Goal: Task Accomplishment & Management: Complete application form

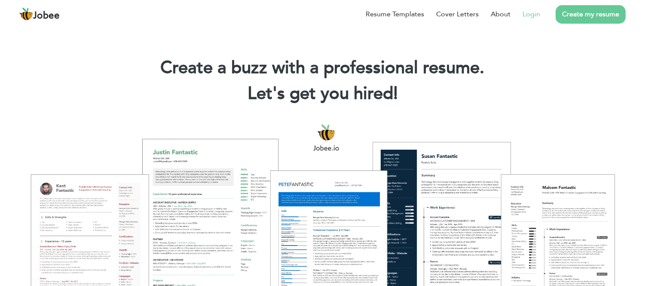
click at [534, 14] on link "Login" at bounding box center [532, 14] width 18 height 10
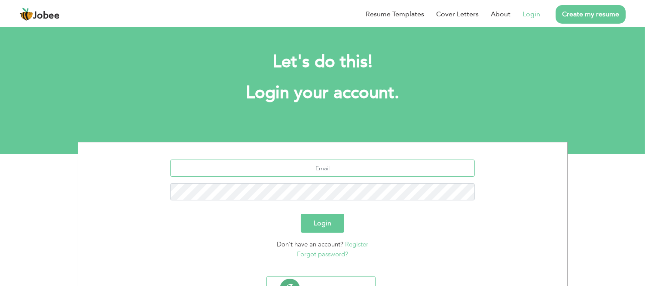
click at [311, 169] on input "text" at bounding box center [322, 167] width 305 height 17
type input "[EMAIL_ADDRESS][DOMAIN_NAME]"
click at [312, 251] on link "Forgot password?" at bounding box center [322, 254] width 51 height 9
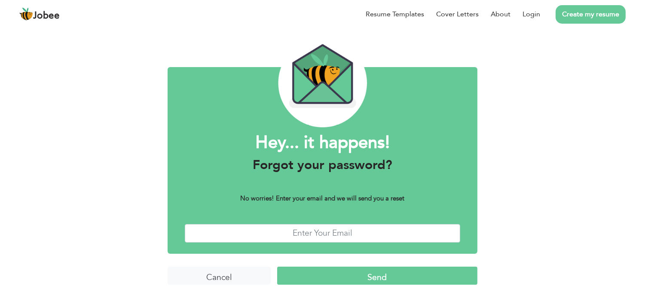
scroll to position [33, 0]
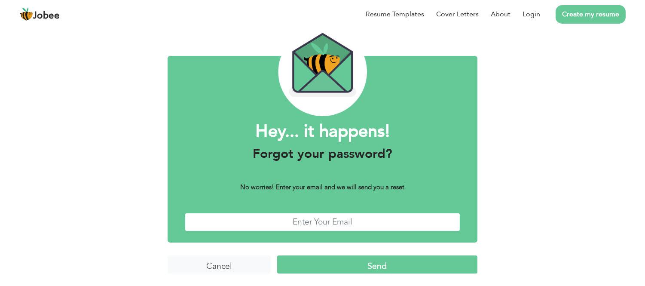
click at [319, 229] on input "text" at bounding box center [322, 222] width 275 height 18
click at [318, 225] on input "text" at bounding box center [322, 222] width 275 height 18
type input "nadirmalikeconomist@gmail.com.pk"
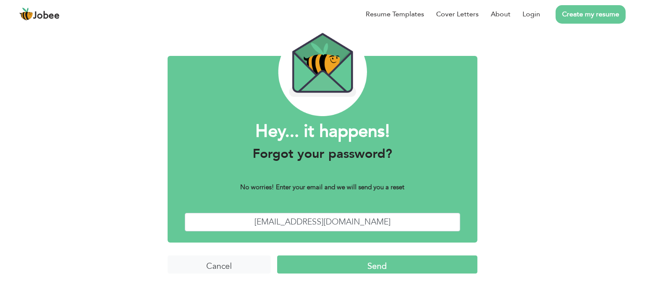
click at [335, 265] on input "Send" at bounding box center [377, 264] width 200 height 18
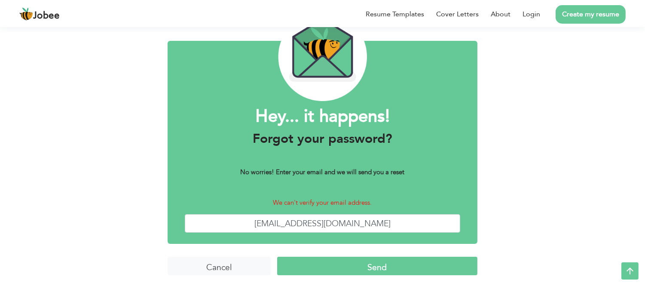
scroll to position [49, 0]
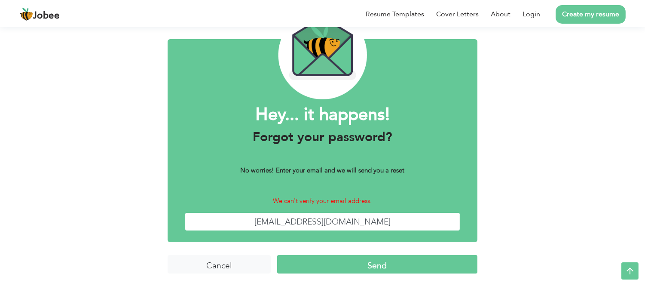
click at [396, 220] on input "nadirmalikeconomist@gmail.com.pk" at bounding box center [322, 221] width 275 height 18
type input "[EMAIL_ADDRESS][DOMAIN_NAME]"
click at [385, 260] on input "Send" at bounding box center [377, 264] width 200 height 18
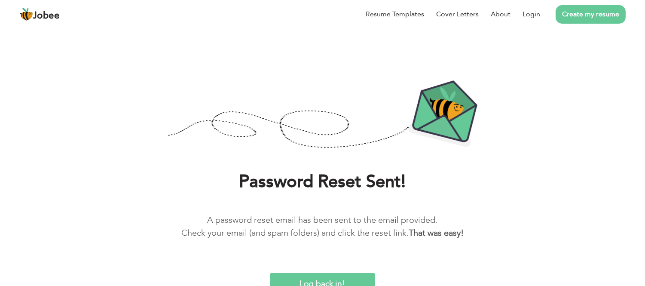
scroll to position [13, 0]
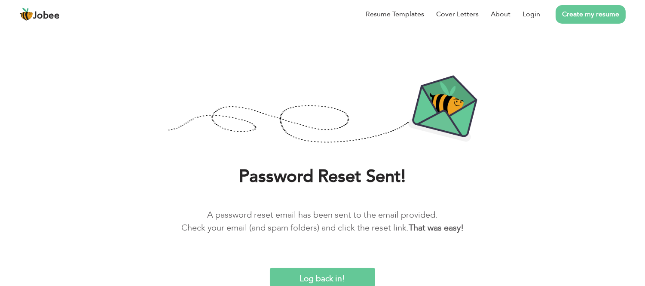
click at [343, 271] on input "Log back in!" at bounding box center [322, 277] width 105 height 18
click at [540, 16] on link "Login" at bounding box center [532, 14] width 18 height 10
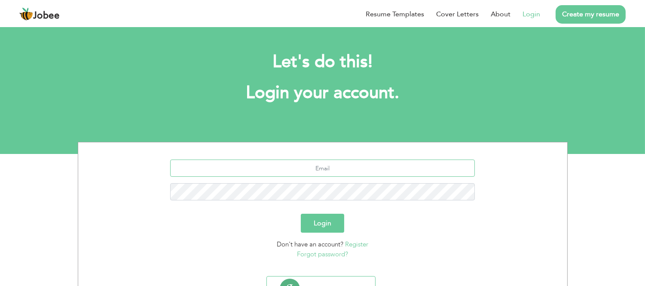
click at [322, 169] on input "text" at bounding box center [322, 167] width 305 height 17
type input "[EMAIL_ADDRESS][DOMAIN_NAME]"
click at [315, 221] on button "Login" at bounding box center [322, 223] width 43 height 19
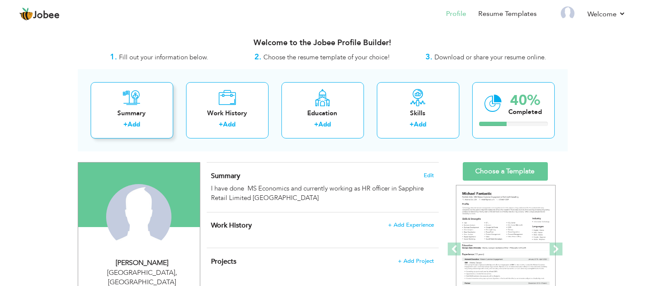
click at [131, 125] on link "Add" at bounding box center [134, 124] width 12 height 9
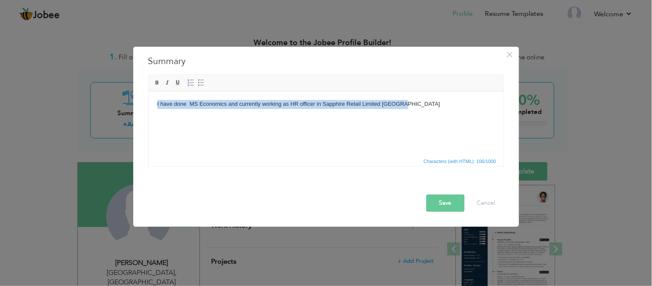
click at [412, 117] on html "I have done MS Economics and currently working as HR officer in Sapphire Retail…" at bounding box center [325, 104] width 355 height 26
drag, startPoint x: 416, startPoint y: 107, endPoint x: 169, endPoint y: 86, distance: 247.2
click at [169, 91] on html "I have done MS Economics and currently working as HR officer in Sapphire Retail…" at bounding box center [325, 104] width 355 height 26
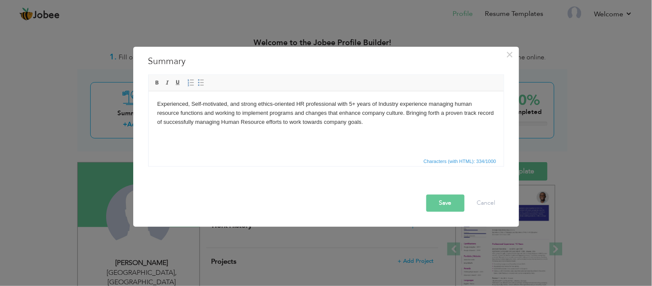
click at [444, 201] on button "Save" at bounding box center [445, 202] width 38 height 17
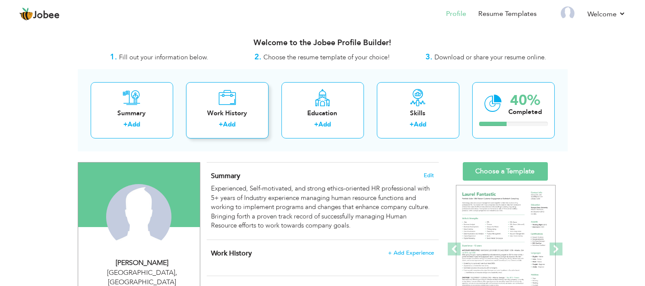
click at [231, 125] on link "Add" at bounding box center [229, 124] width 12 height 9
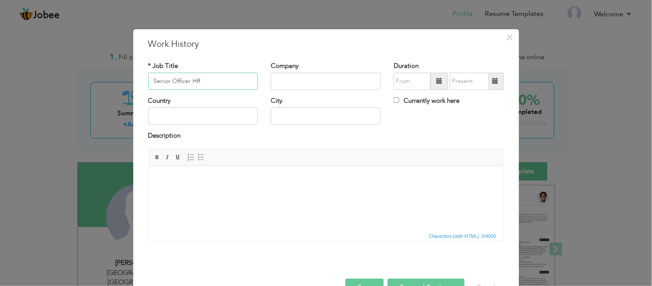
type input "Senior Officer HR"
type input "Sapphire Retail Limited"
click at [431, 80] on span at bounding box center [439, 81] width 17 height 17
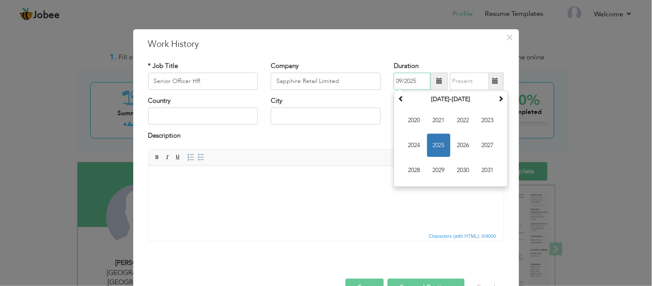
click at [416, 121] on span "2020" at bounding box center [414, 120] width 23 height 23
click at [460, 121] on span "Mar" at bounding box center [463, 120] width 23 height 23
type input "03/2020"
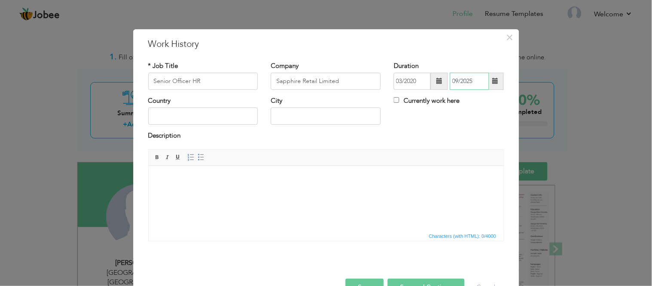
click at [467, 82] on input "09/2025" at bounding box center [469, 81] width 39 height 17
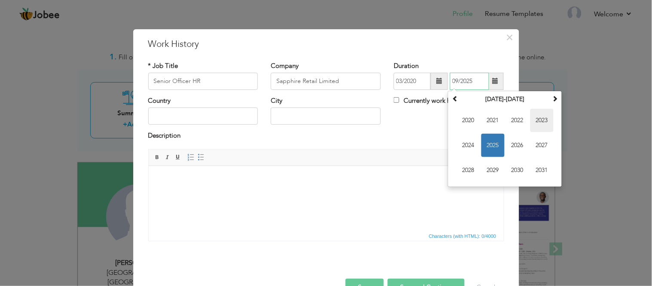
click at [540, 118] on span "2023" at bounding box center [541, 120] width 23 height 23
click at [497, 119] on span "Feb" at bounding box center [492, 120] width 23 height 23
type input "02/2023"
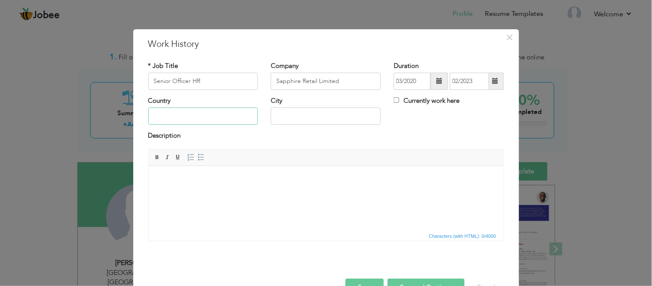
click at [233, 117] on input "text" at bounding box center [203, 115] width 110 height 17
type input "L"
type input "[GEOGRAPHIC_DATA]"
drag, startPoint x: 312, startPoint y: 118, endPoint x: 271, endPoint y: 115, distance: 41.4
click at [271, 115] on input "HARIPUR" at bounding box center [326, 115] width 110 height 17
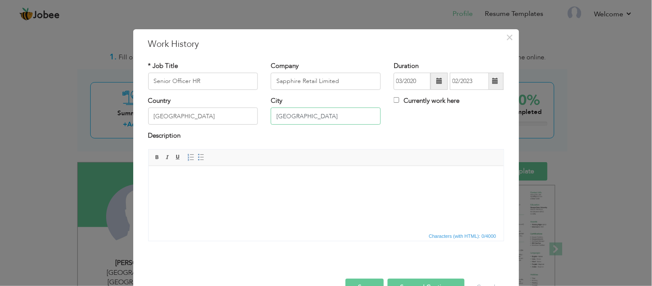
type input "Lahore"
click at [171, 181] on body at bounding box center [326, 178] width 338 height 9
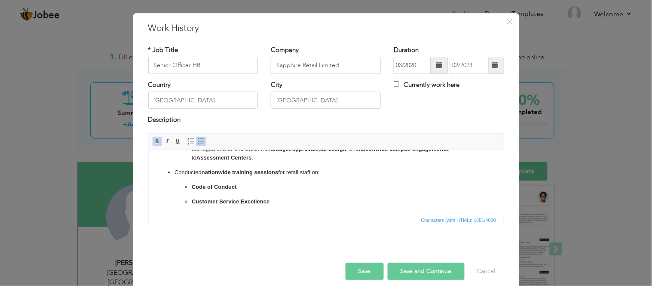
scroll to position [24, 0]
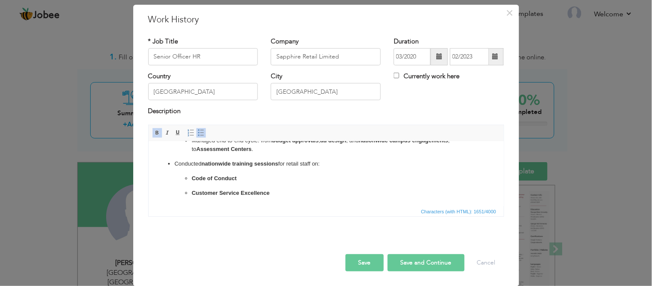
click at [416, 264] on button "Save and Continue" at bounding box center [426, 262] width 77 height 17
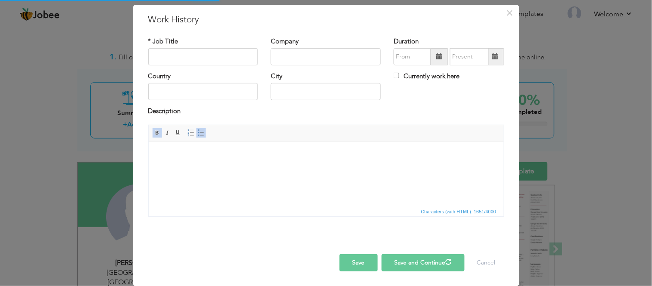
scroll to position [0, 0]
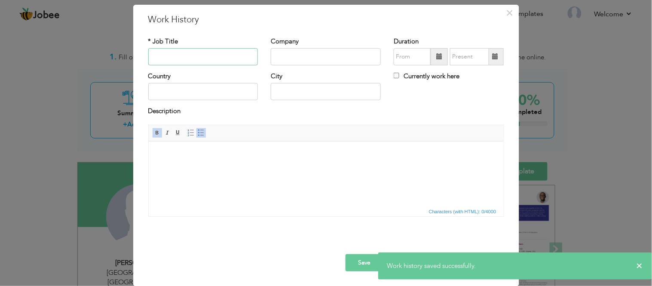
click at [207, 58] on input "text" at bounding box center [203, 56] width 110 height 17
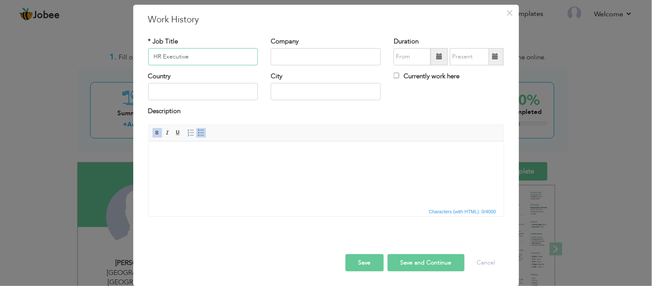
type input "HR Executive"
click at [340, 52] on input "text" at bounding box center [326, 56] width 110 height 17
click at [308, 59] on input "Karaf Hyper Market" at bounding box center [326, 56] width 110 height 17
drag, startPoint x: 287, startPoint y: 57, endPoint x: 259, endPoint y: 55, distance: 28.0
click at [265, 58] on div "Company Karaf Hypermarket Pvt Ltd" at bounding box center [325, 54] width 123 height 35
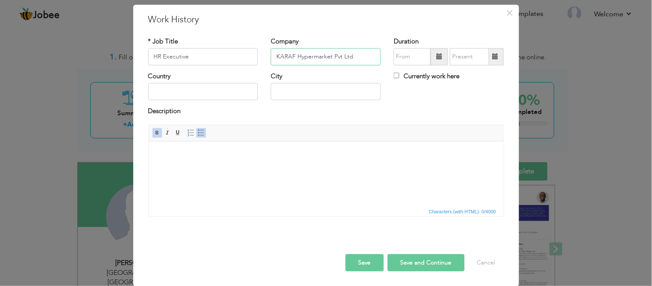
type input "KARAF Hypermarket Pvt Ltd"
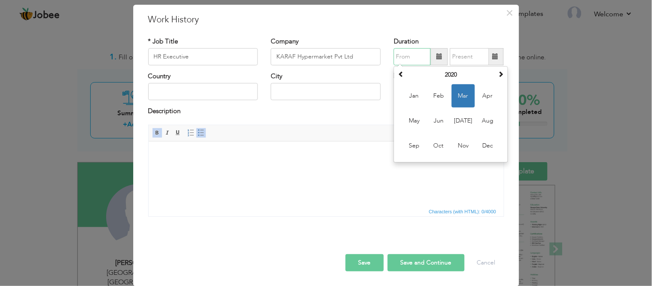
click at [397, 52] on input "text" at bounding box center [412, 56] width 37 height 17
click at [448, 77] on th "2020" at bounding box center [450, 74] width 89 height 13
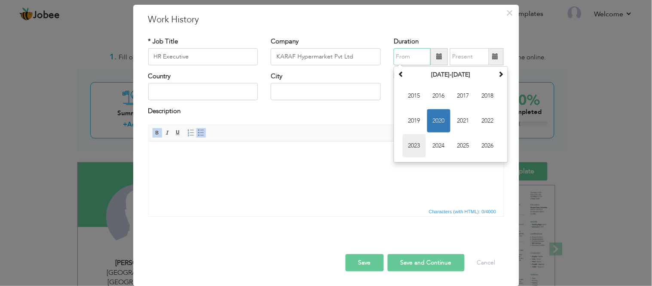
click at [418, 144] on span "2023" at bounding box center [414, 145] width 23 height 23
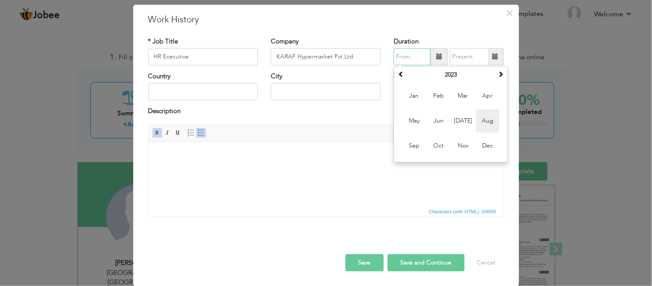
click at [480, 117] on span "Aug" at bounding box center [487, 120] width 23 height 23
type input "08/2023"
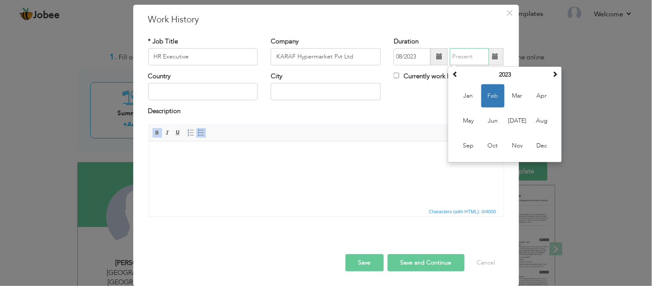
click at [460, 62] on input "text" at bounding box center [469, 56] width 39 height 17
click at [496, 82] on td "Jan Feb Mar Apr May Jun Jul Aug Sep Oct Nov Dec" at bounding box center [505, 120] width 110 height 79
click at [497, 76] on th "2023" at bounding box center [504, 74] width 89 height 13
click at [510, 113] on span "2024" at bounding box center [517, 120] width 23 height 23
click at [466, 92] on span "Jan" at bounding box center [468, 95] width 23 height 23
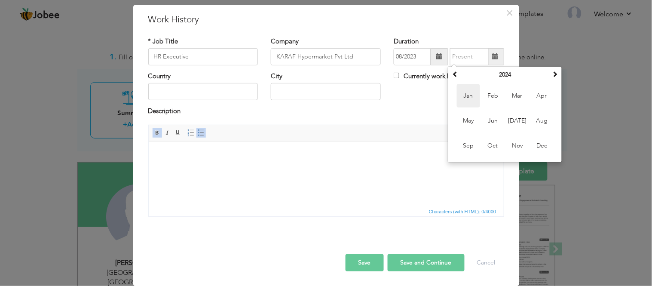
type input "01/2024"
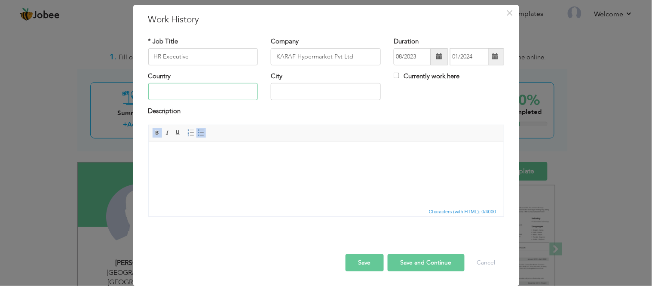
click at [216, 95] on input "text" at bounding box center [203, 91] width 110 height 17
type input "[GEOGRAPHIC_DATA]"
drag, startPoint x: 316, startPoint y: 84, endPoint x: 199, endPoint y: 88, distance: 117.4
click at [199, 88] on div "Country Pakistan City HARIPUR Currently work here" at bounding box center [326, 89] width 369 height 35
type input "[GEOGRAPHIC_DATA]"
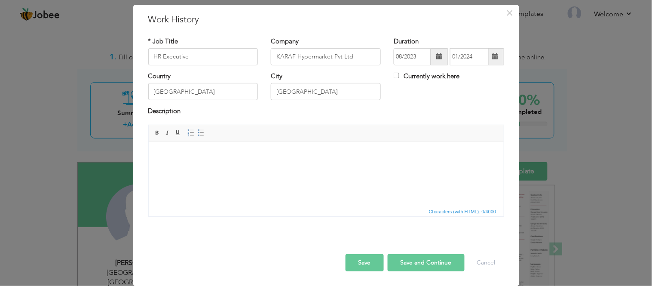
click at [220, 167] on html at bounding box center [325, 154] width 355 height 26
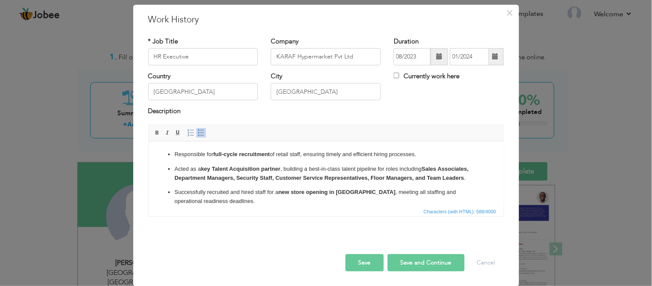
click at [413, 262] on button "Save and Continue" at bounding box center [426, 262] width 77 height 17
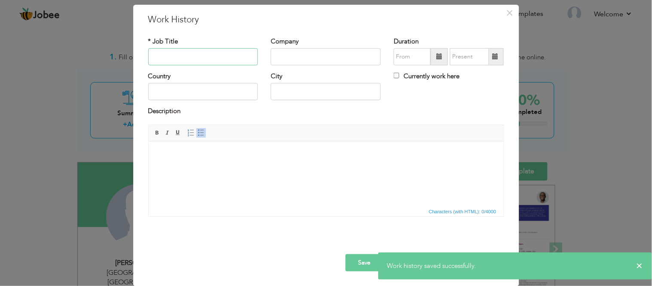
click at [226, 53] on input "text" at bounding box center [203, 56] width 110 height 17
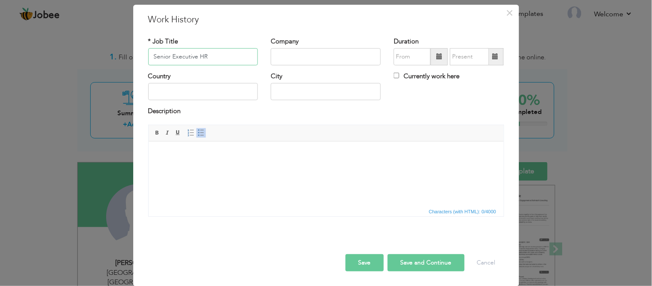
type input "Senior Executive HR"
type input "Sapphire Retail Limited"
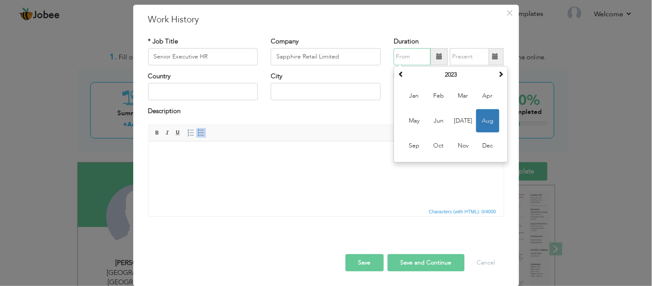
click at [409, 53] on input "text" at bounding box center [412, 56] width 37 height 17
click at [449, 79] on th "2023" at bounding box center [450, 74] width 89 height 13
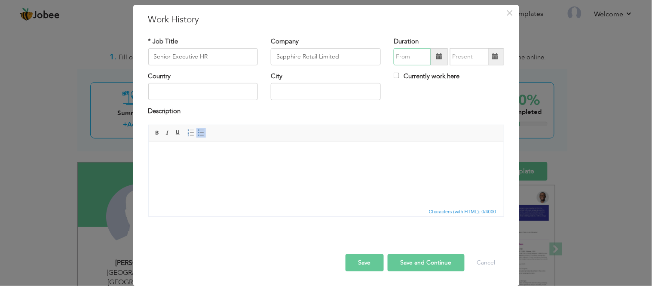
click at [419, 60] on input "text" at bounding box center [412, 56] width 37 height 17
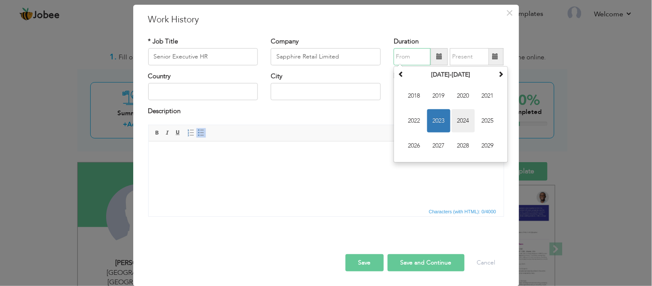
click at [452, 115] on span "2024" at bounding box center [463, 120] width 23 height 23
click at [415, 99] on span "Jan" at bounding box center [414, 95] width 23 height 23
type input "01/2024"
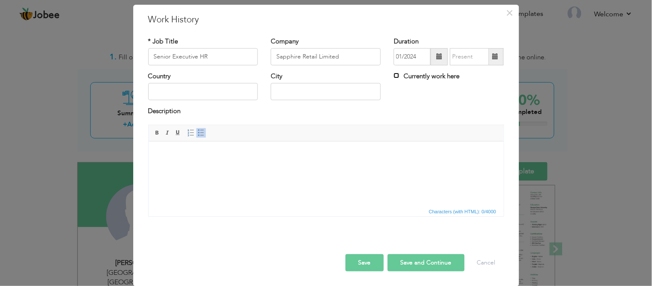
click at [395, 76] on input "Currently work here" at bounding box center [397, 76] width 6 height 6
checkbox input "true"
click at [213, 97] on input "text" at bounding box center [203, 91] width 110 height 17
type input "[GEOGRAPHIC_DATA]"
drag, startPoint x: 316, startPoint y: 83, endPoint x: 243, endPoint y: 91, distance: 73.5
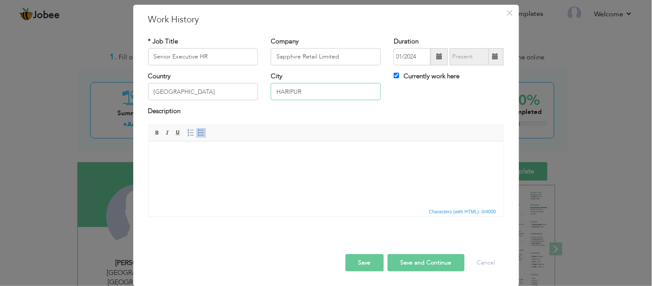
click at [245, 91] on div "Country Pakistan City HARIPUR Currently work here" at bounding box center [326, 89] width 369 height 35
type input "[GEOGRAPHIC_DATA]"
click at [224, 151] on body at bounding box center [326, 154] width 338 height 9
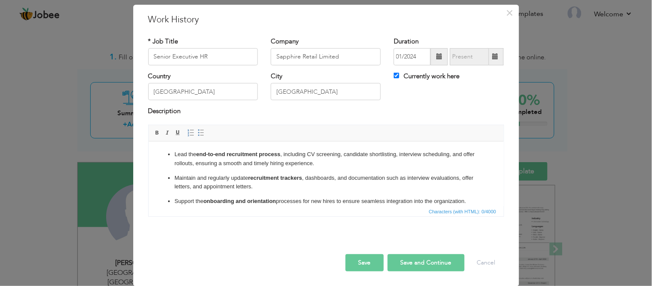
scroll to position [121, 0]
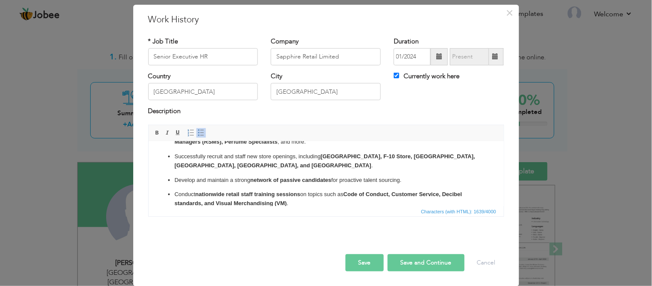
click at [413, 259] on button "Save and Continue" at bounding box center [426, 262] width 77 height 17
checkbox input "false"
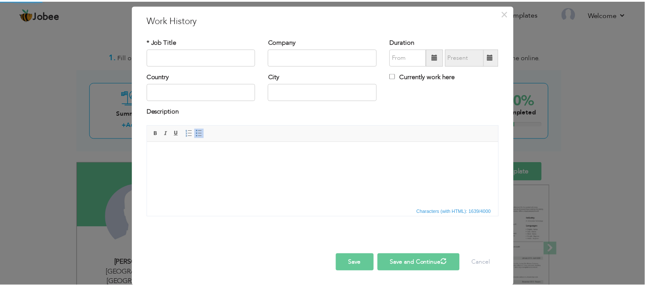
scroll to position [0, 0]
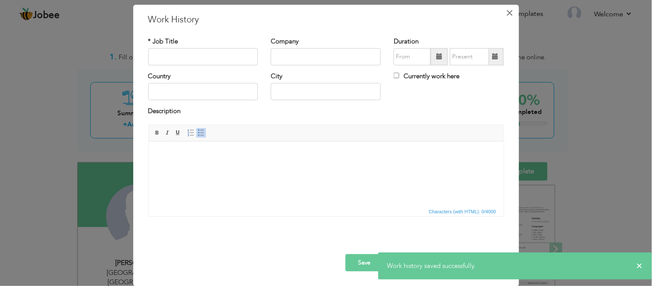
drag, startPoint x: 510, startPoint y: 10, endPoint x: 504, endPoint y: 10, distance: 6.0
click at [510, 9] on span "×" at bounding box center [509, 12] width 7 height 15
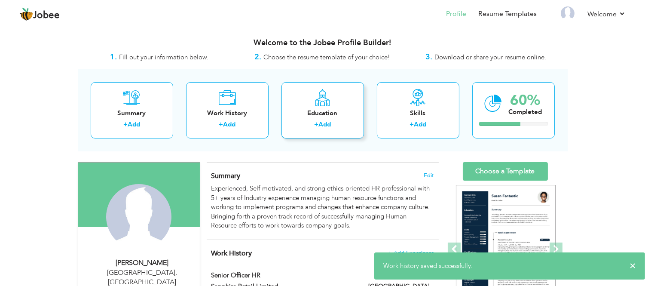
click at [329, 115] on div "Education" at bounding box center [322, 113] width 69 height 9
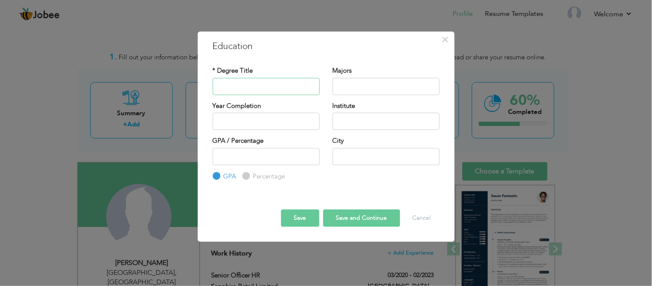
click at [291, 86] on input "text" at bounding box center [266, 86] width 107 height 17
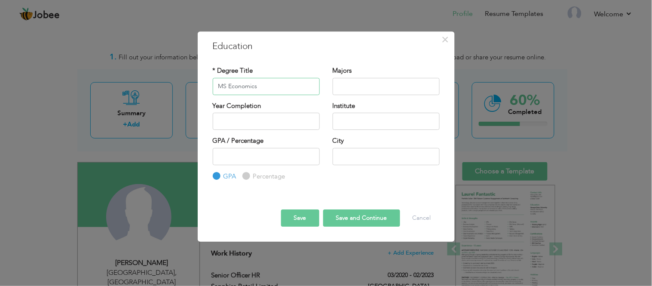
type input "MS Economics"
type input "Economics"
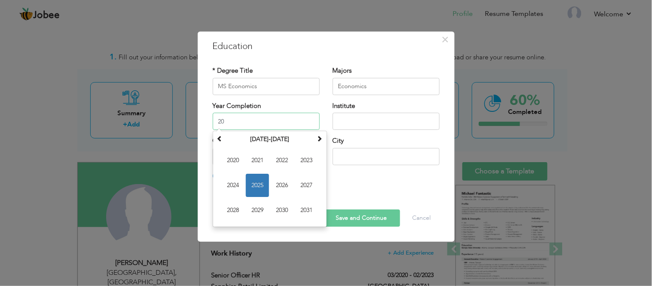
type input "2"
type input "2019"
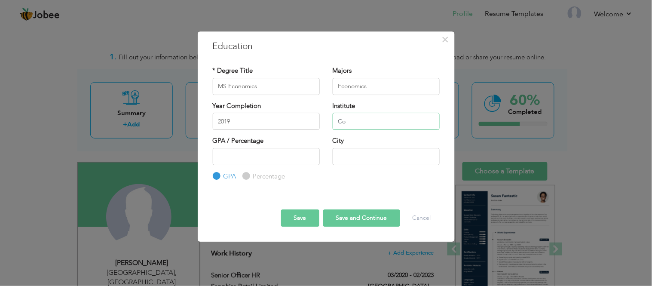
type input "C"
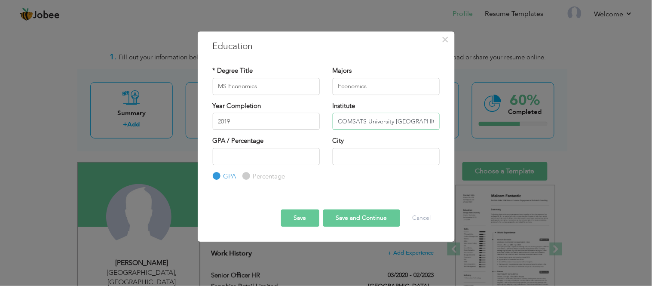
type input "COMSATS University [GEOGRAPHIC_DATA]"
click at [265, 159] on input "number" at bounding box center [266, 156] width 107 height 17
type input "3.3"
click at [352, 162] on input "text" at bounding box center [386, 156] width 107 height 17
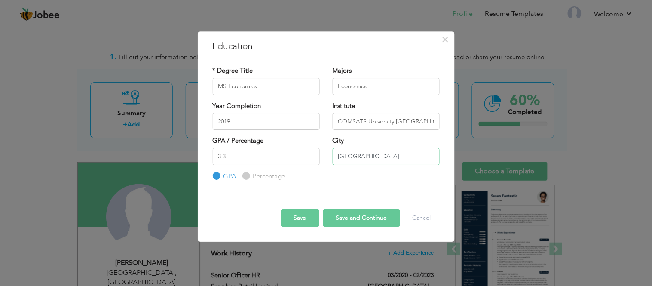
type input "[GEOGRAPHIC_DATA]"
click at [355, 215] on button "Save and Continue" at bounding box center [361, 217] width 77 height 17
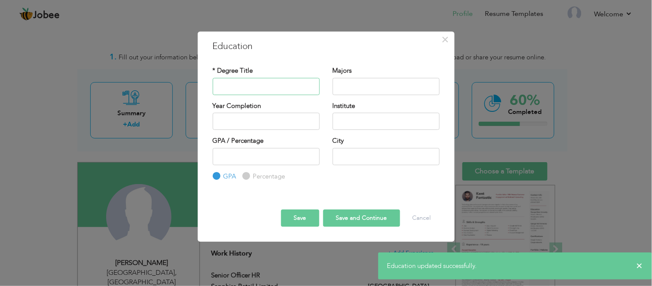
click at [257, 88] on input "text" at bounding box center [266, 86] width 107 height 17
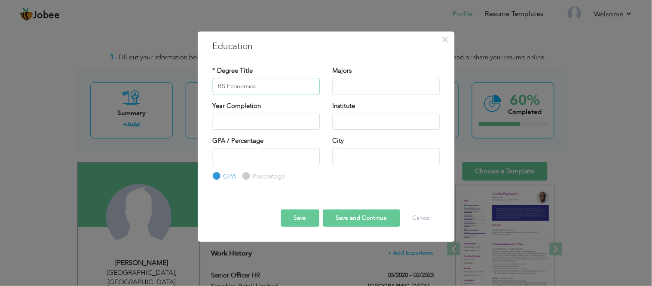
type input "BS Economics"
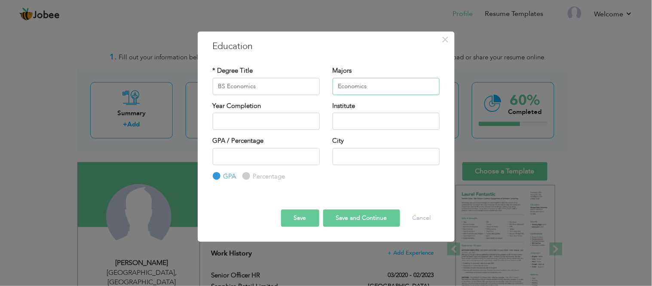
type input "Economics"
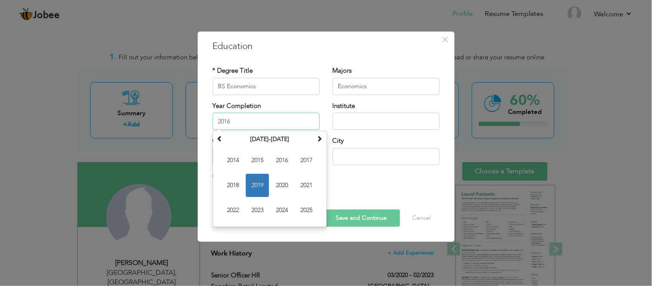
type input "2016"
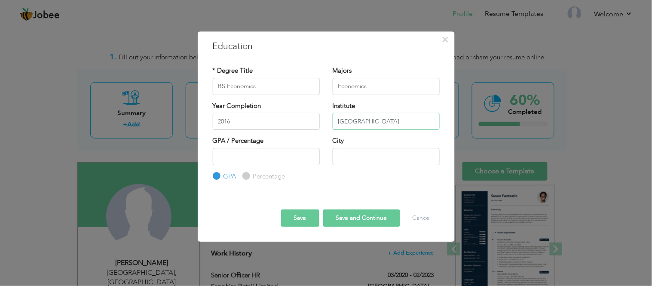
type input "[GEOGRAPHIC_DATA]"
click at [254, 151] on input "number" at bounding box center [266, 156] width 107 height 17
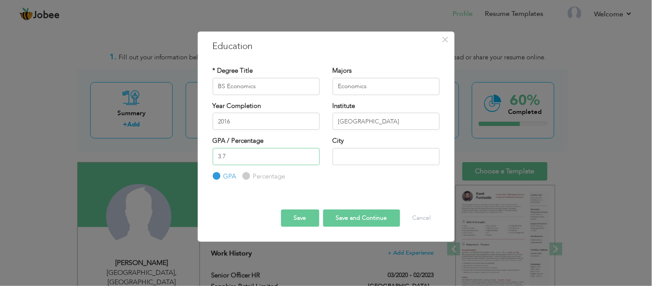
type input "3.7"
click at [338, 157] on input "text" at bounding box center [386, 156] width 107 height 17
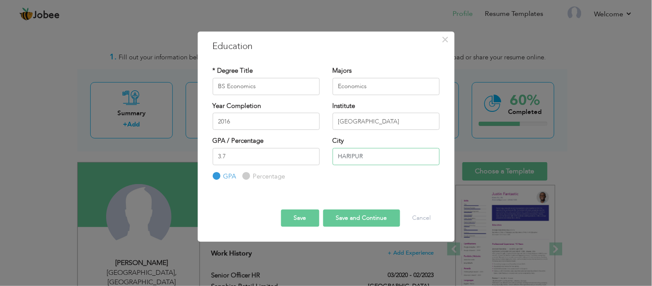
drag, startPoint x: 391, startPoint y: 155, endPoint x: 292, endPoint y: 148, distance: 99.1
click at [292, 148] on div "GPA / Percentage 3.7 GPA Percentage City" at bounding box center [326, 158] width 240 height 45
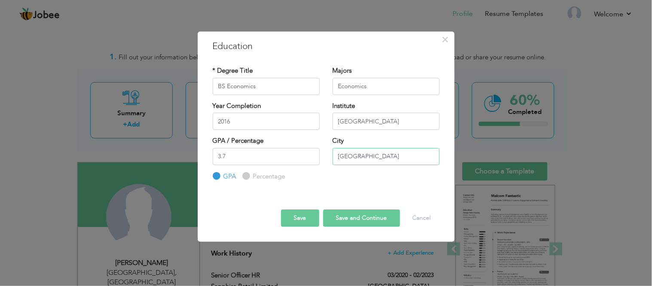
type input "[GEOGRAPHIC_DATA]"
click at [314, 218] on button "Save" at bounding box center [300, 217] width 38 height 17
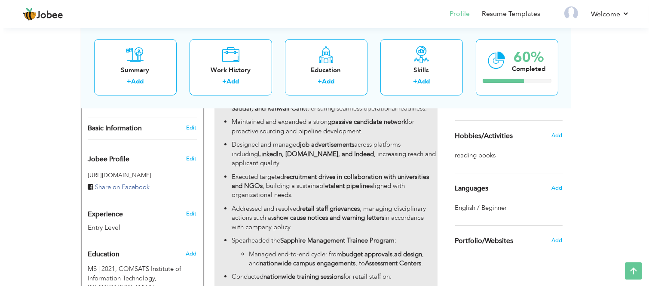
scroll to position [286, 0]
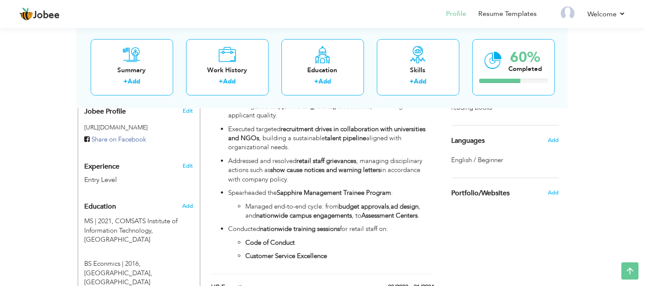
click at [180, 157] on div "Edit" at bounding box center [189, 163] width 20 height 21
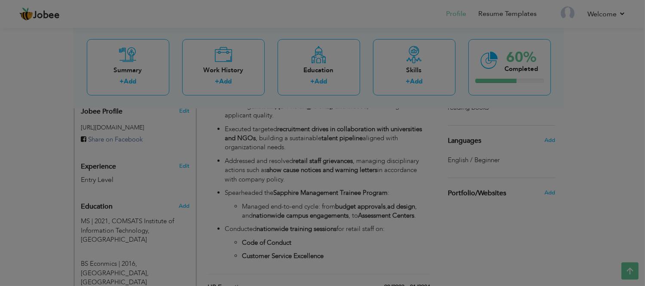
type input "[PERSON_NAME]"
type input "03429407694"
select select "number:166"
type input "[GEOGRAPHIC_DATA]"
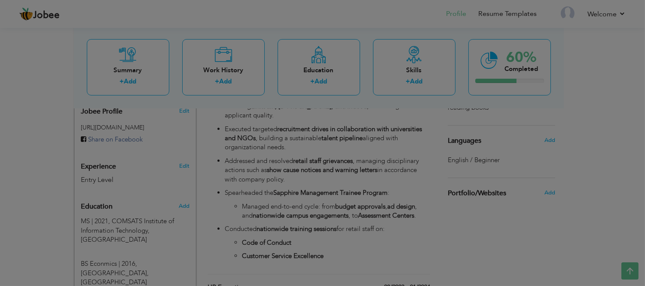
select select "number:1"
type input "HR Assistant / HR Officer / HR Executive"
type input "Malik Nadir"
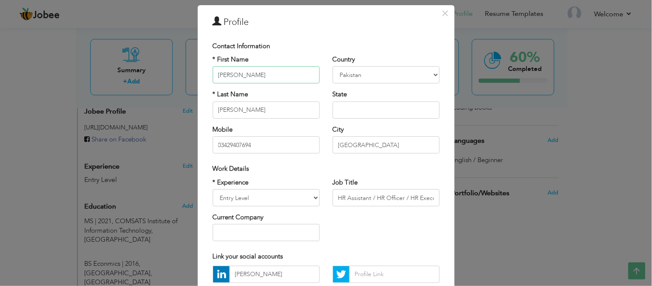
scroll to position [48, 0]
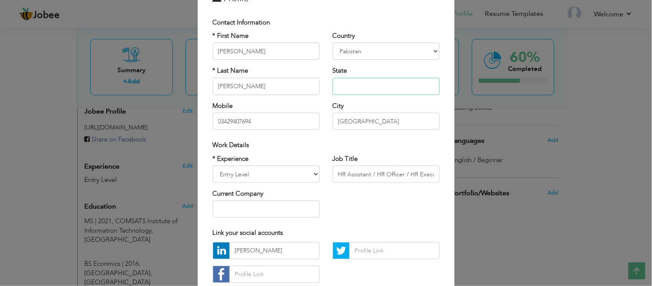
click at [352, 84] on input "text" at bounding box center [386, 86] width 107 height 17
type input "KPK"
click at [238, 170] on select "Entry Level Less than 1 Year 1 Year 2 Years 3 Years 4 Years 5 Years 6 Years 7 Y…" at bounding box center [266, 173] width 107 height 17
select select "number:7"
click at [213, 165] on select "Entry Level Less than 1 Year 1 Year 2 Years 3 Years 4 Years 5 Years 6 Years 7 Y…" at bounding box center [266, 173] width 107 height 17
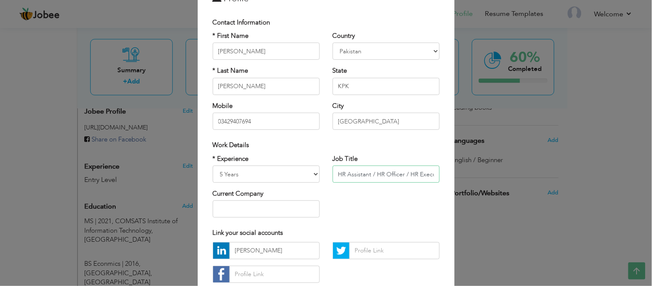
click at [366, 166] on input "HR Assistant / HR Officer / HR Executive" at bounding box center [386, 173] width 107 height 17
click at [393, 177] on input "HR Assistant / HR Officer / HR Executive" at bounding box center [386, 173] width 107 height 17
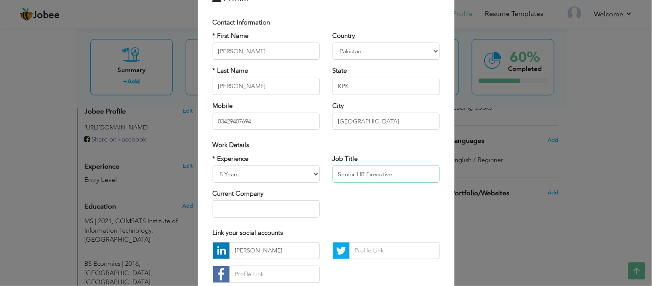
type input "Senior HR Executive"
click at [234, 209] on input "text" at bounding box center [266, 208] width 107 height 17
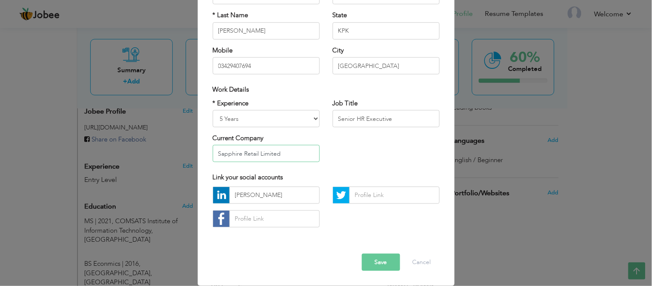
type input "Sapphire Retail Limited"
click at [257, 195] on input "Malik Nadir" at bounding box center [275, 195] width 90 height 17
drag, startPoint x: 265, startPoint y: 195, endPoint x: 197, endPoint y: 194, distance: 68.3
click at [198, 194] on div "× Profile Contact Information * First Name Malik * Last Name Nadir Mobile U.K" at bounding box center [326, 106] width 257 height 360
paste input "https://www.linkedin.com/in/malik-nadir-9a4420150/"
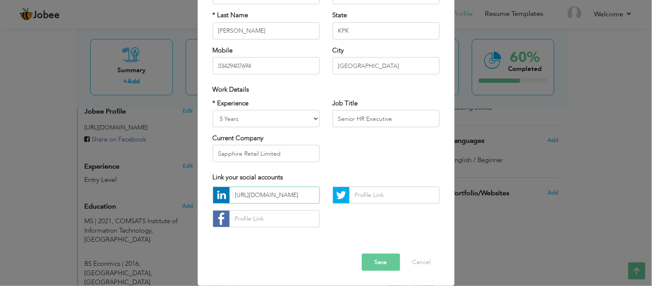
scroll to position [0, 59]
type input "https://www.linkedin.com/in/malik-nadir-9a4420150/"
click at [376, 258] on button "Save" at bounding box center [381, 262] width 38 height 17
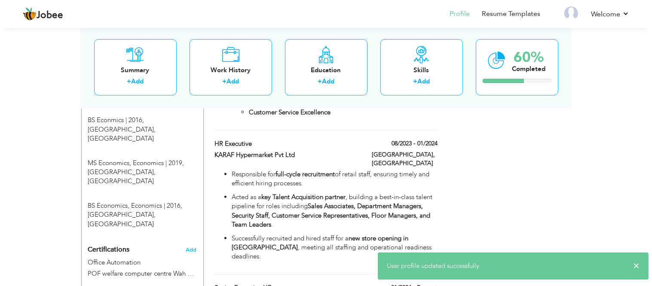
scroll to position [525, 0]
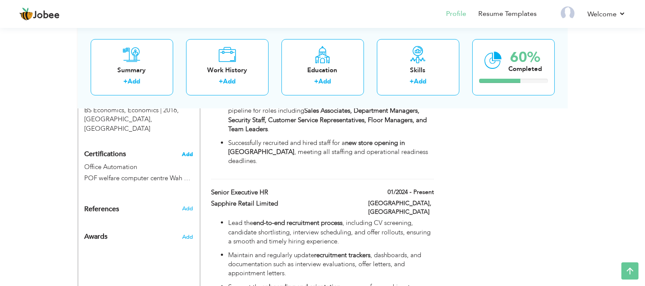
click at [188, 151] on span "Add" at bounding box center [187, 154] width 11 height 6
click at [186, 151] on span "Add" at bounding box center [187, 154] width 11 height 6
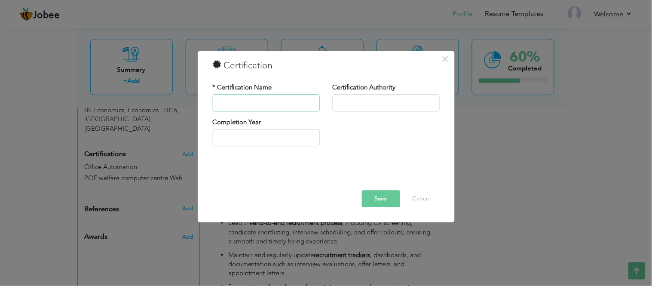
click at [287, 104] on input "text" at bounding box center [266, 102] width 107 height 17
type input "H"
type input "Certificate Human Resources Professional"
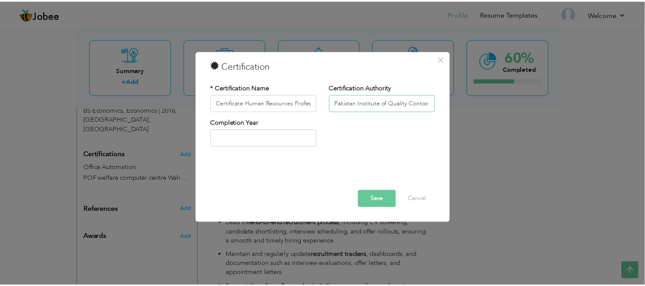
scroll to position [0, 0]
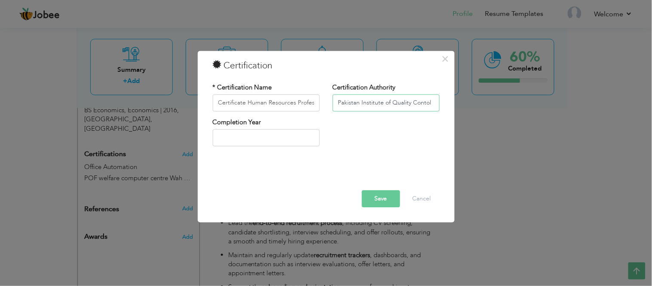
type input "Pakistan Institute of Quality Contol"
click at [268, 134] on input "2025" at bounding box center [266, 137] width 107 height 17
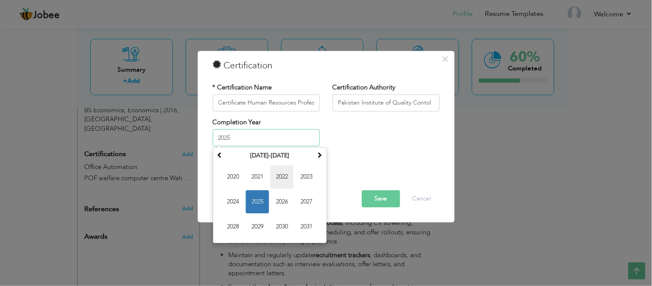
click at [287, 178] on span "2022" at bounding box center [281, 176] width 23 height 23
type input "2022"
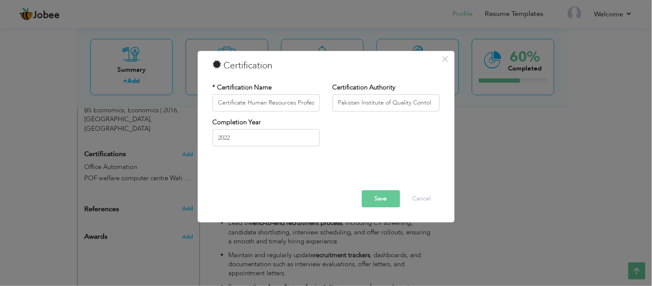
click at [388, 196] on button "Save" at bounding box center [381, 198] width 38 height 17
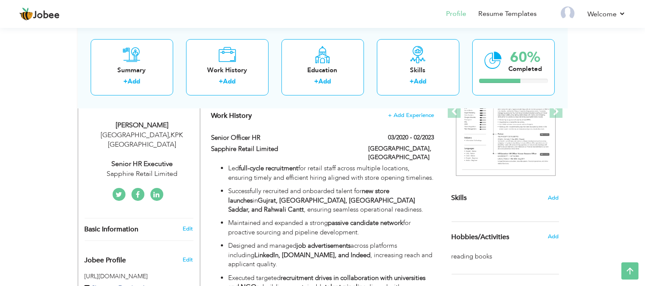
scroll to position [239, 0]
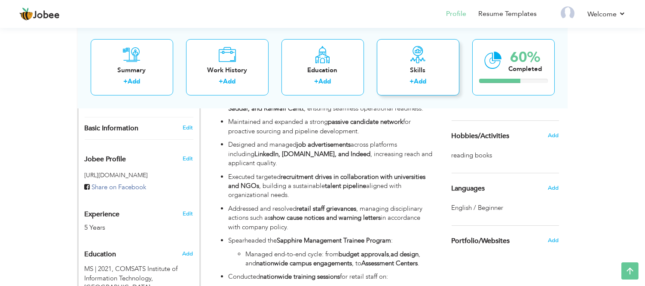
click at [413, 86] on div "+ Add" at bounding box center [418, 82] width 69 height 11
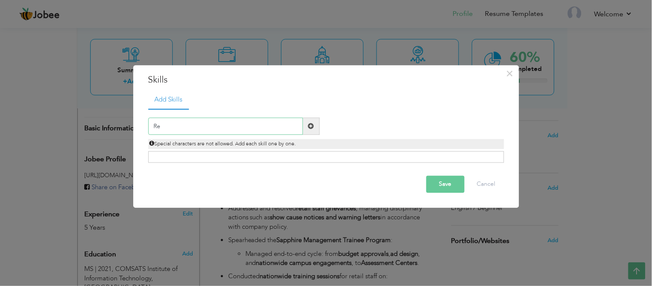
type input "R"
type input "Recruitment"
click at [304, 126] on span at bounding box center [311, 126] width 17 height 17
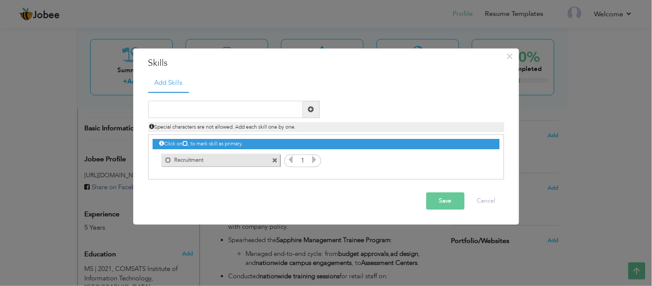
click at [315, 159] on icon at bounding box center [314, 160] width 8 height 8
click at [316, 159] on icon at bounding box center [314, 160] width 8 height 8
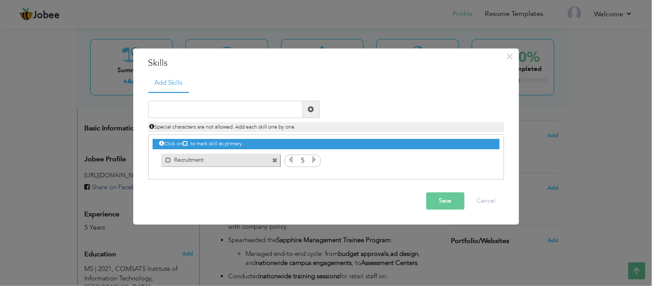
click at [316, 159] on icon at bounding box center [314, 160] width 8 height 8
click at [197, 110] on input "text" at bounding box center [225, 109] width 155 height 17
click at [171, 110] on input "HR OPerations" at bounding box center [225, 109] width 155 height 17
type input "HR Operations"
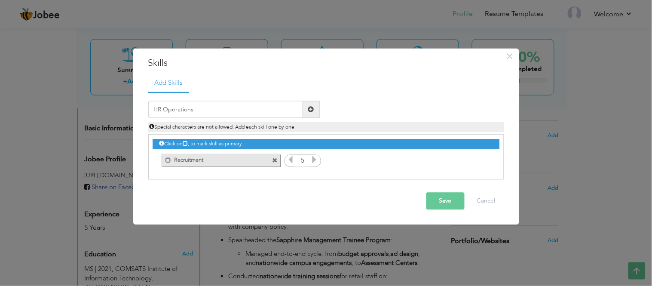
click at [309, 109] on span at bounding box center [311, 109] width 6 height 6
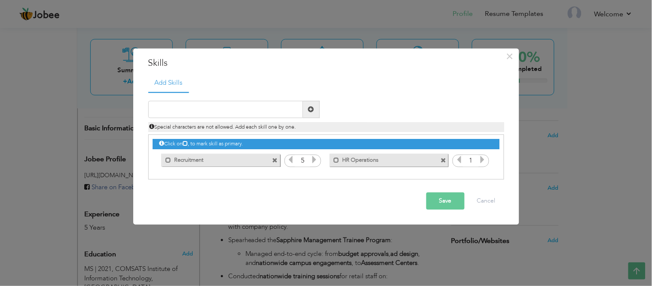
click at [486, 161] on icon at bounding box center [483, 160] width 8 height 8
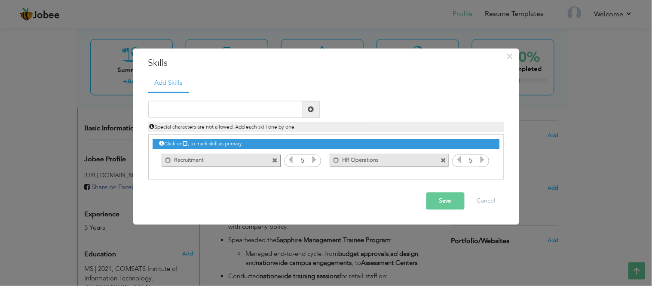
click at [486, 161] on icon at bounding box center [483, 160] width 8 height 8
click at [208, 114] on input "text" at bounding box center [225, 109] width 155 height 17
paste input "Full-Cycle Recruitment"
type input "Full-Cycle Recruitment"
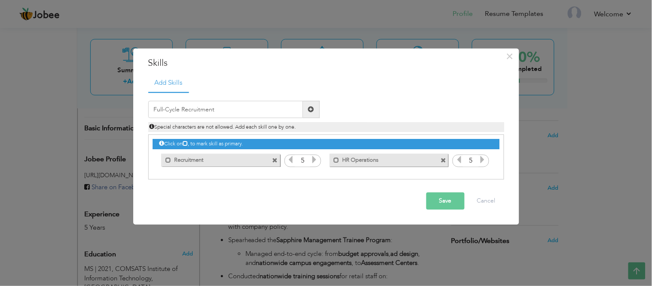
click at [309, 108] on span at bounding box center [311, 109] width 6 height 6
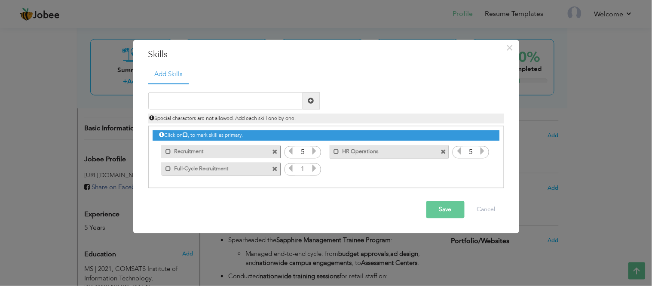
click at [308, 169] on input "1" at bounding box center [303, 169] width 16 height 12
click at [309, 169] on input "1" at bounding box center [303, 169] width 16 height 12
click at [311, 169] on icon at bounding box center [314, 169] width 8 height 8
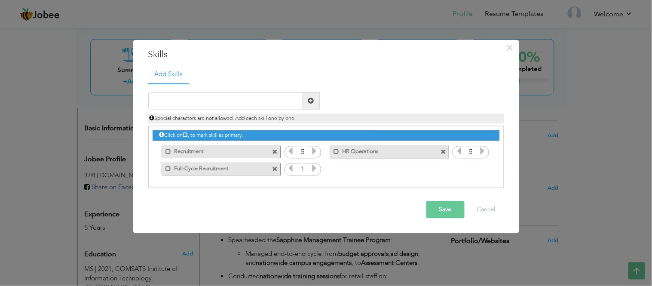
click at [311, 169] on icon at bounding box center [314, 169] width 8 height 8
click at [310, 168] on icon at bounding box center [314, 169] width 8 height 8
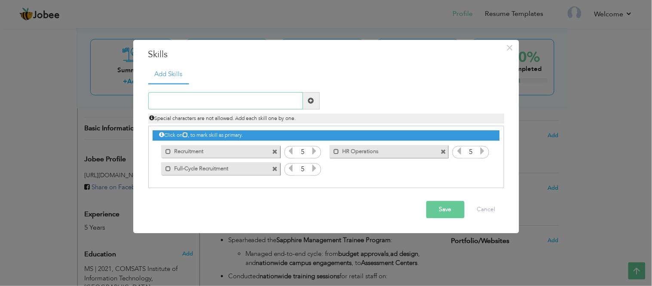
click at [239, 101] on input "text" at bounding box center [225, 100] width 155 height 17
paste input "Campus Recruitment & Job Fairs"
type input "Campus Recruitment & Job Fairs"
click at [314, 103] on span at bounding box center [311, 101] width 6 height 6
click at [477, 169] on input "1" at bounding box center [471, 169] width 16 height 12
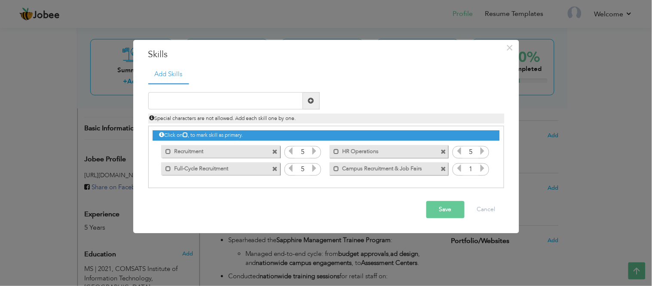
click at [479, 168] on icon at bounding box center [483, 169] width 8 height 8
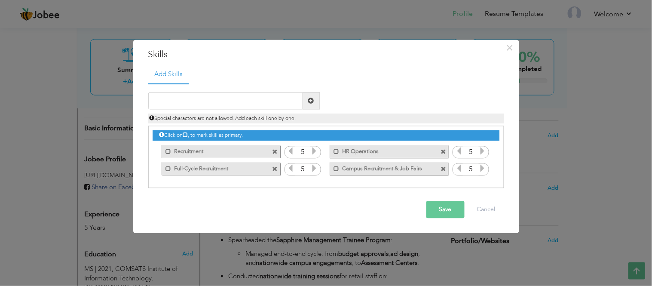
click at [479, 168] on icon at bounding box center [483, 169] width 8 height 8
click at [233, 109] on input "text" at bounding box center [225, 100] width 155 height 17
paste input "Interviewing & Selection"
type input "Interviewing & Selection"
click at [308, 101] on span at bounding box center [311, 101] width 6 height 6
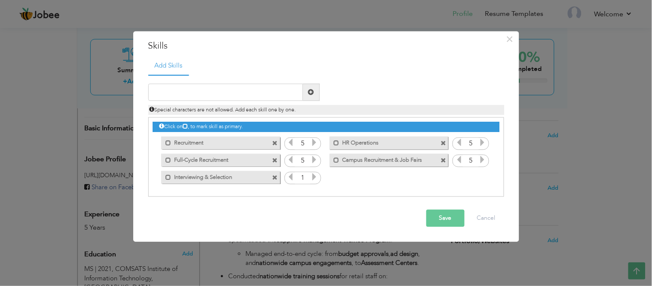
click at [315, 175] on icon at bounding box center [314, 177] width 8 height 8
click at [316, 175] on icon at bounding box center [314, 177] width 8 height 8
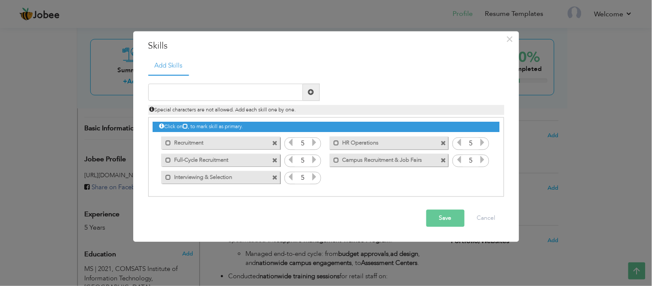
click at [316, 175] on icon at bounding box center [314, 177] width 8 height 8
click at [443, 159] on span at bounding box center [444, 161] width 6 height 6
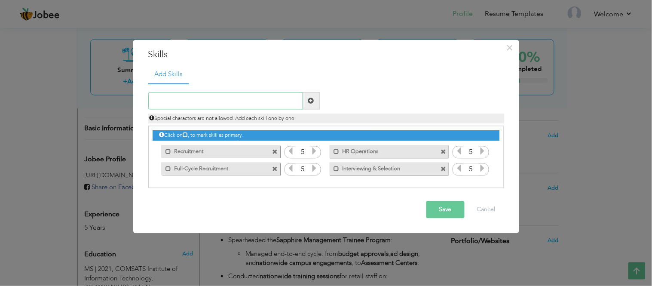
click at [261, 97] on input "text" at bounding box center [225, 100] width 155 height 17
paste input "Retail Staff Training"
type input "Retail Staff Training"
click at [311, 100] on span at bounding box center [311, 101] width 6 height 6
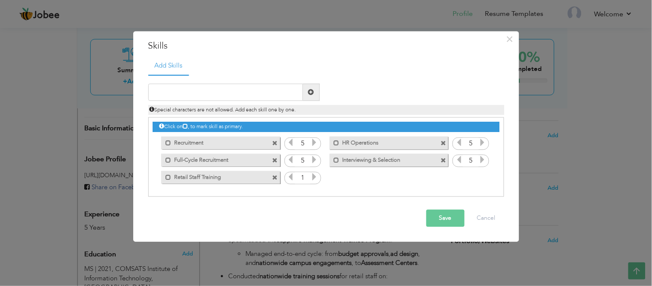
click at [316, 175] on icon at bounding box center [314, 177] width 8 height 8
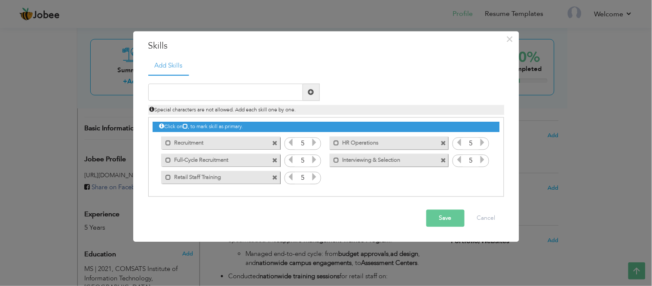
click at [316, 175] on icon at bounding box center [314, 177] width 8 height 8
click at [219, 91] on input "text" at bounding box center [225, 92] width 155 height 17
paste input "Microsoft Office Suite (Excel, PowerPoint, Word)"
type input "Microsoft Office Suite (Excel, PowerPoint, Word)"
click at [311, 91] on span at bounding box center [311, 92] width 6 height 6
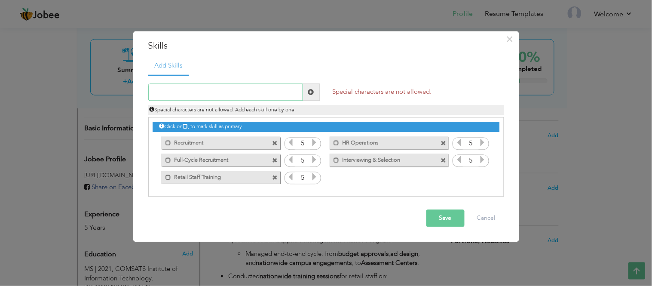
click at [268, 95] on input "text" at bounding box center [225, 92] width 155 height 17
paste input "Microsoft Office Suite (Excel, PowerPoint, Word)"
drag, startPoint x: 289, startPoint y: 92, endPoint x: 213, endPoint y: 94, distance: 76.5
click at [213, 94] on input "Microsoft Office Suite (Excel, PowerPoint, Word)" at bounding box center [225, 92] width 155 height 17
type input "Microsoft Office Suite"
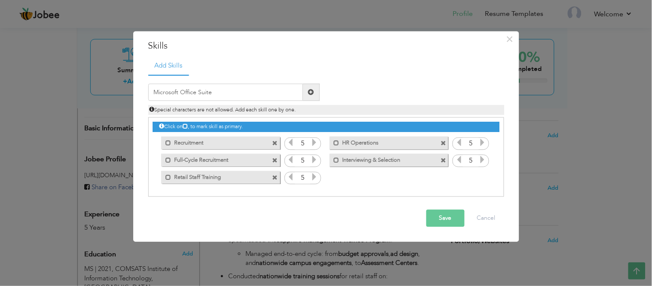
click at [313, 86] on span at bounding box center [311, 92] width 17 height 17
click at [487, 178] on div "1" at bounding box center [471, 177] width 37 height 13
click at [486, 178] on div "1" at bounding box center [471, 177] width 37 height 13
click at [483, 176] on icon at bounding box center [483, 177] width 8 height 8
click at [483, 175] on icon at bounding box center [483, 177] width 8 height 8
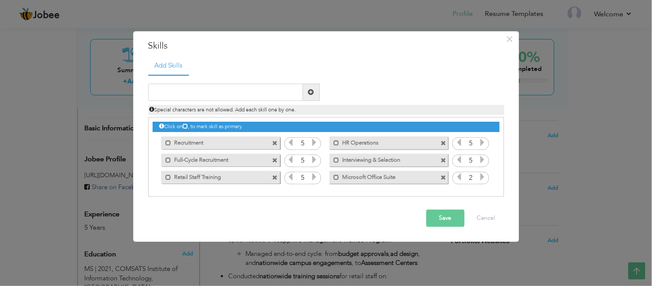
click at [484, 175] on icon at bounding box center [483, 177] width 8 height 8
click at [484, 174] on icon at bounding box center [483, 177] width 8 height 8
click at [437, 211] on button "Save" at bounding box center [445, 218] width 38 height 17
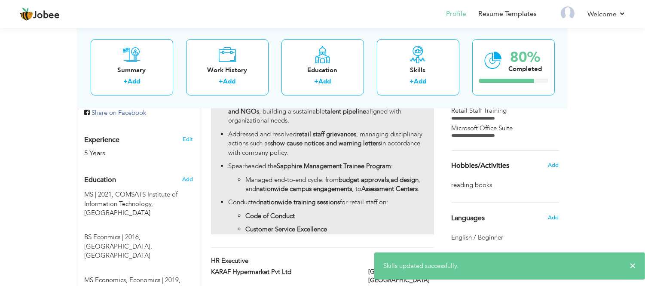
scroll to position [334, 0]
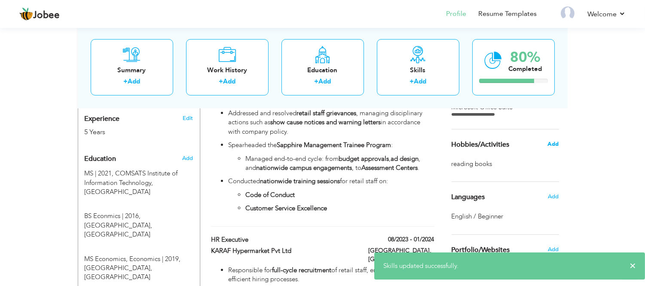
click at [551, 146] on span "Add" at bounding box center [553, 144] width 11 height 8
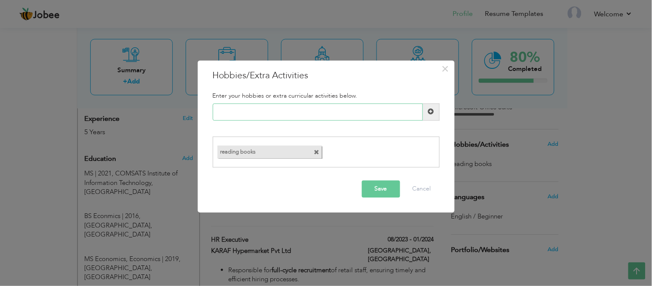
click at [299, 112] on input "text" at bounding box center [318, 111] width 210 height 17
click at [375, 181] on button "Save" at bounding box center [381, 189] width 38 height 17
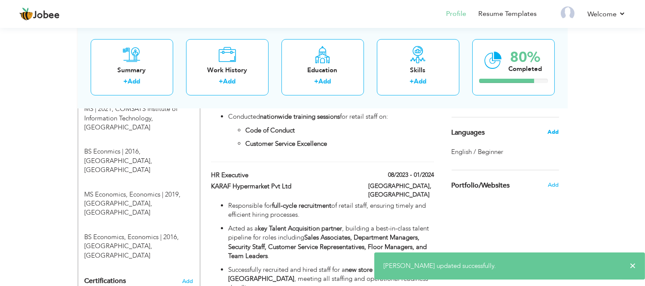
scroll to position [382, 0]
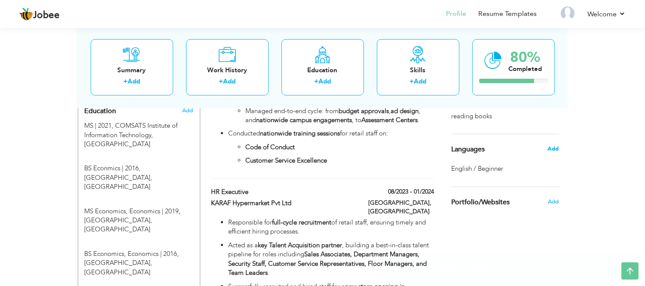
click at [554, 149] on span "Add" at bounding box center [553, 149] width 11 height 8
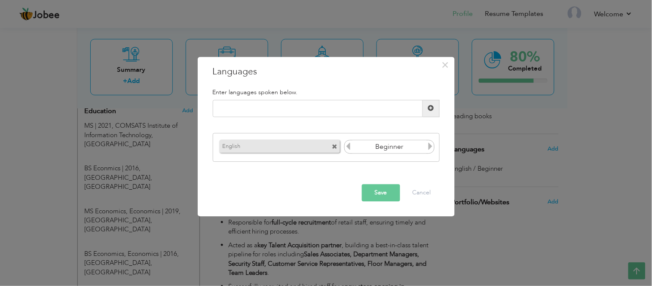
click at [428, 149] on icon at bounding box center [430, 147] width 8 height 8
click at [346, 112] on input "text" at bounding box center [318, 108] width 210 height 17
type input "Urdu"
click at [428, 110] on span at bounding box center [431, 108] width 6 height 6
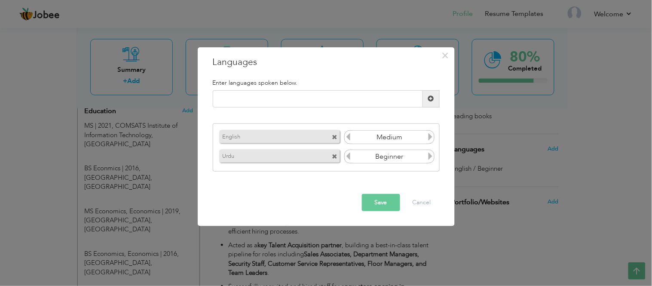
click at [428, 156] on icon at bounding box center [430, 156] width 8 height 8
click at [322, 102] on input "text" at bounding box center [318, 98] width 210 height 17
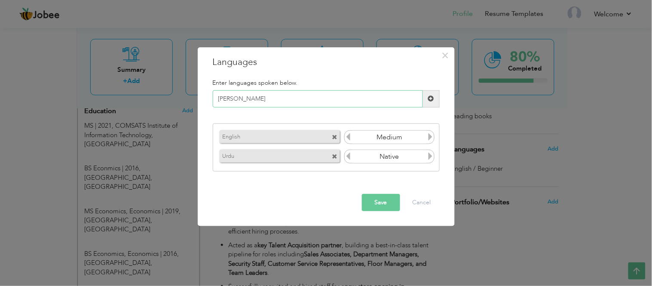
type input "[PERSON_NAME]"
drag, startPoint x: 428, startPoint y: 99, endPoint x: 422, endPoint y: 112, distance: 14.0
click at [428, 99] on span at bounding box center [431, 98] width 6 height 6
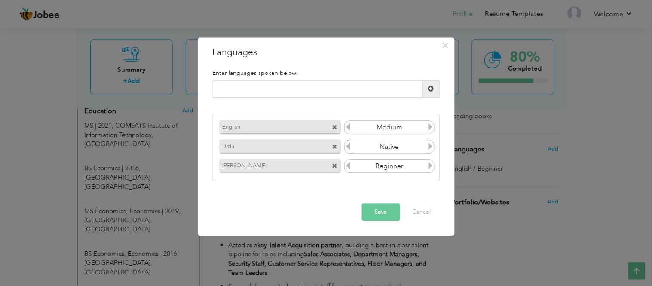
click at [430, 164] on icon at bounding box center [430, 166] width 8 height 8
click at [387, 213] on button "Save" at bounding box center [381, 211] width 38 height 17
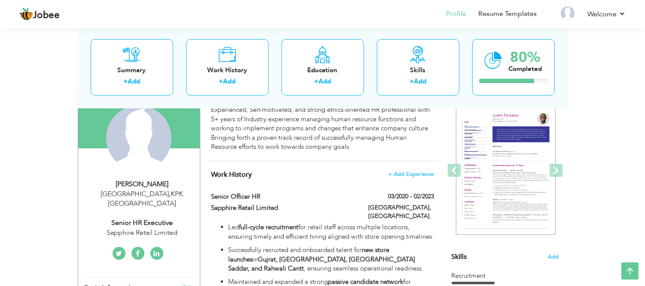
scroll to position [95, 0]
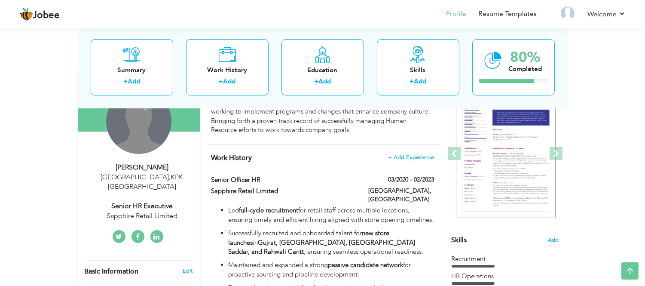
click at [143, 135] on div "Change Remove" at bounding box center [138, 121] width 65 height 65
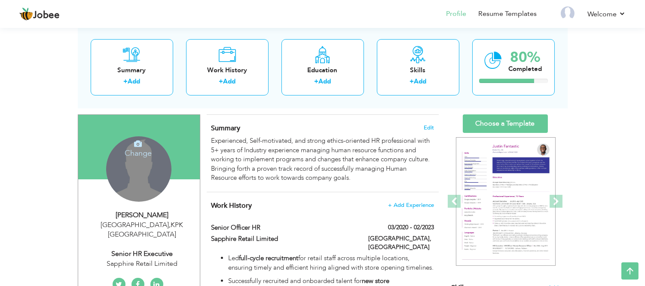
click at [136, 145] on icon at bounding box center [138, 144] width 8 height 8
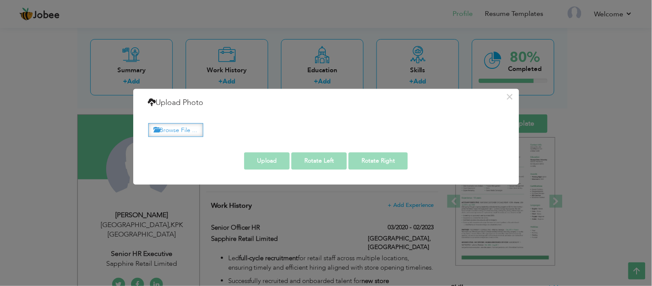
click at [177, 132] on label "Browse File ..." at bounding box center [175, 129] width 55 height 13
click at [0, 0] on input "Browse File ..." at bounding box center [0, 0] width 0 height 0
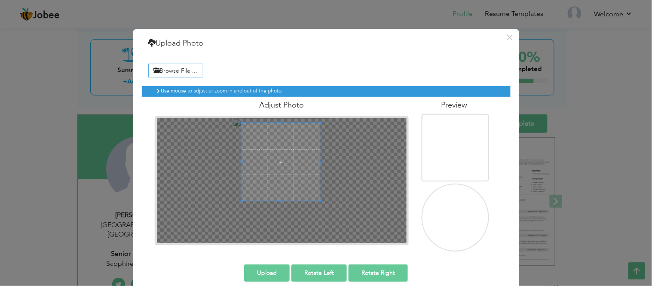
click at [287, 162] on span at bounding box center [281, 162] width 78 height 78
click at [280, 205] on span at bounding box center [281, 205] width 82 height 2
click at [282, 169] on span at bounding box center [281, 165] width 82 height 82
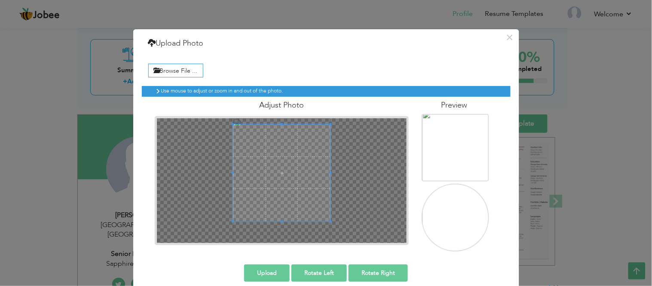
click at [282, 225] on div at bounding box center [282, 180] width 250 height 125
click at [285, 192] on span at bounding box center [281, 173] width 97 height 97
click at [276, 272] on button "Upload" at bounding box center [267, 272] width 46 height 17
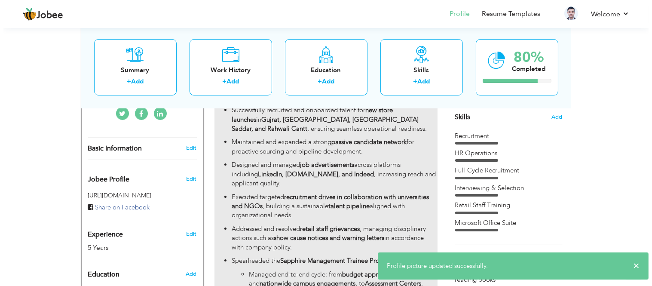
scroll to position [239, 0]
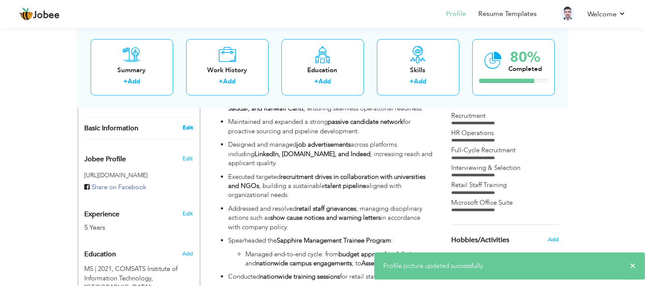
click at [187, 124] on link "Edit" at bounding box center [188, 128] width 10 height 8
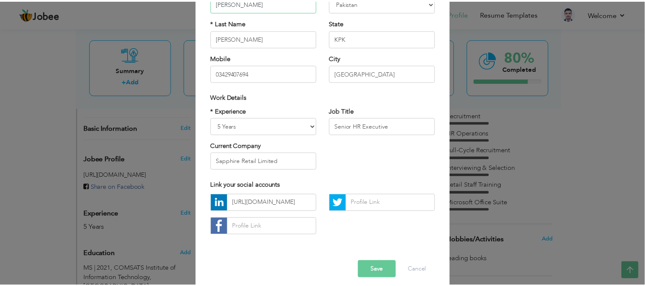
scroll to position [103, 0]
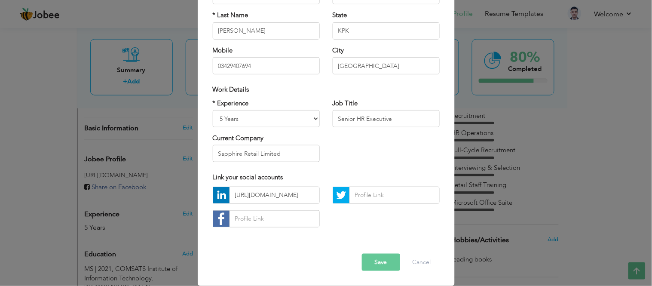
click at [371, 260] on button "Save" at bounding box center [381, 262] width 38 height 17
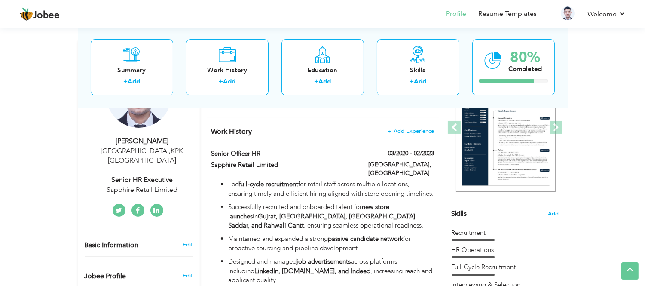
scroll to position [0, 0]
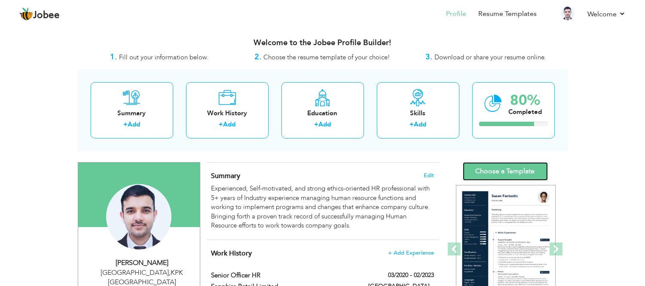
click at [523, 169] on link "Choose a Template" at bounding box center [505, 171] width 85 height 18
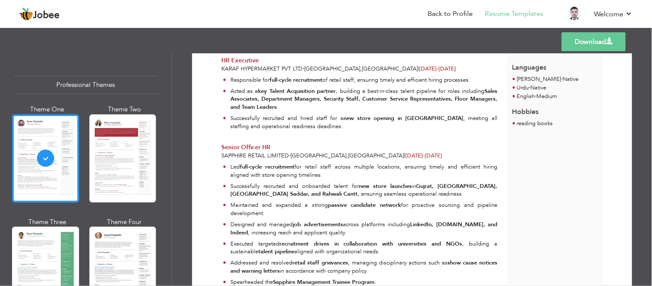
scroll to position [430, 0]
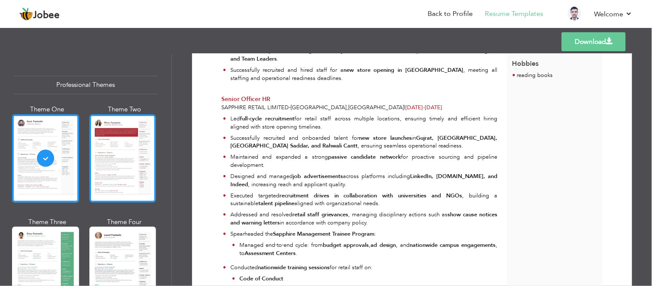
click at [106, 157] on div at bounding box center [122, 158] width 67 height 88
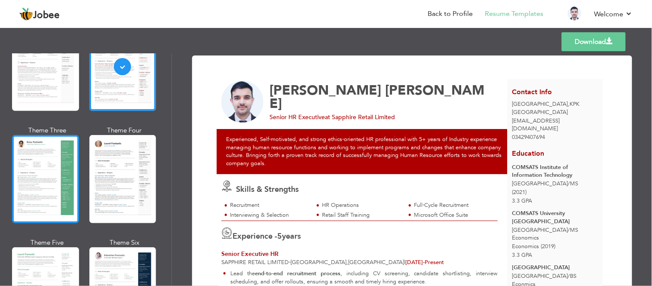
scroll to position [95, 0]
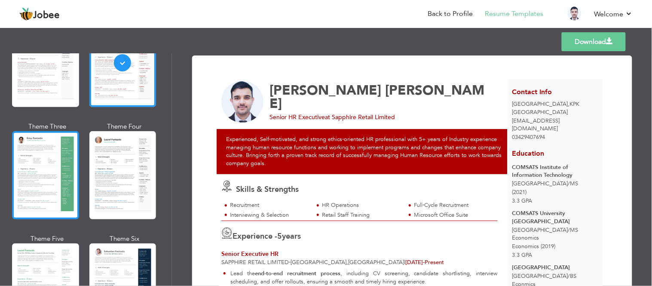
click at [37, 195] on div at bounding box center [45, 175] width 67 height 88
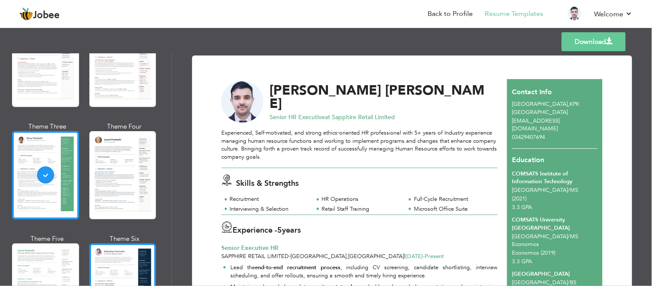
click at [128, 254] on div at bounding box center [122, 287] width 67 height 88
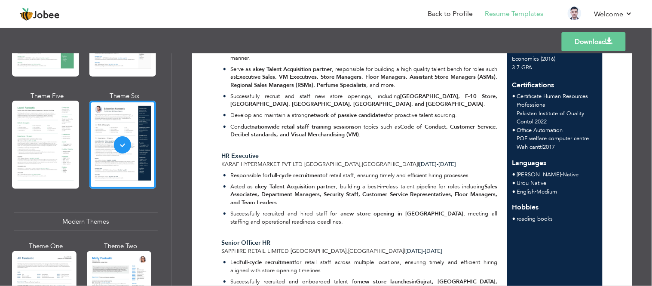
scroll to position [239, 0]
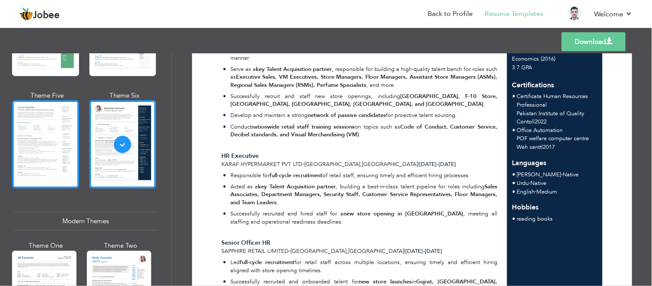
click at [55, 135] on div at bounding box center [45, 144] width 67 height 88
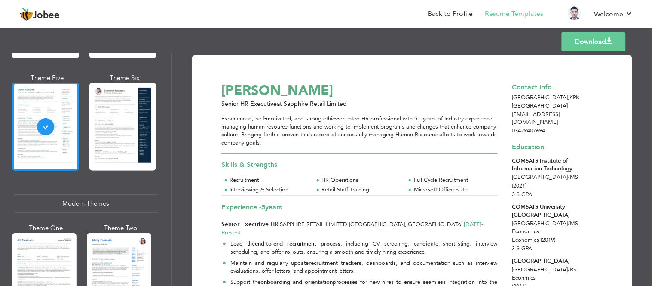
scroll to position [286, 0]
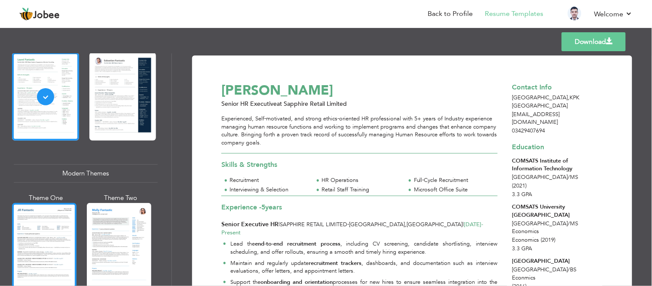
click at [64, 213] on div at bounding box center [44, 245] width 64 height 85
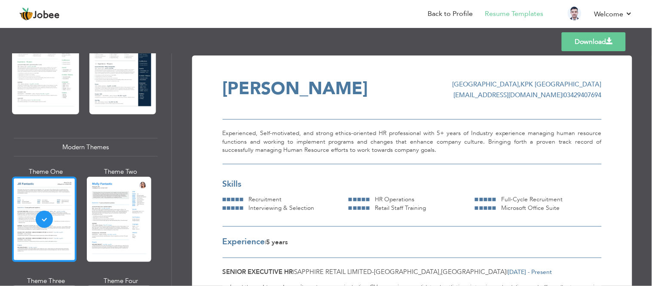
scroll to position [334, 0]
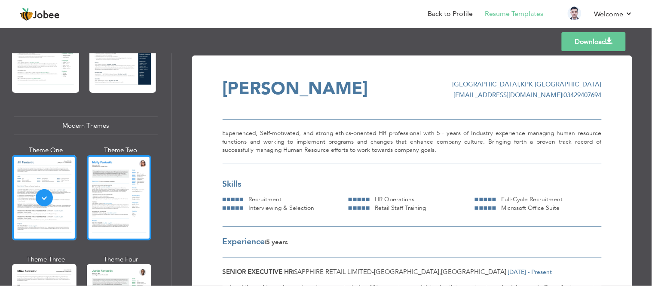
click at [96, 207] on div at bounding box center [119, 197] width 64 height 85
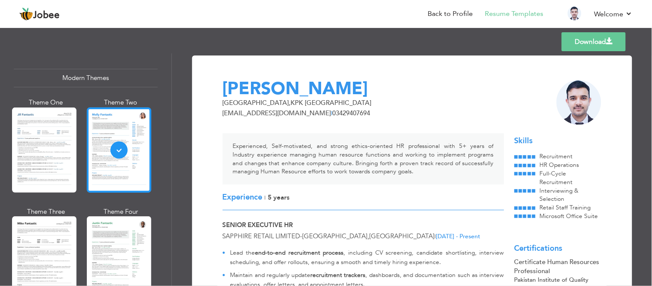
scroll to position [430, 0]
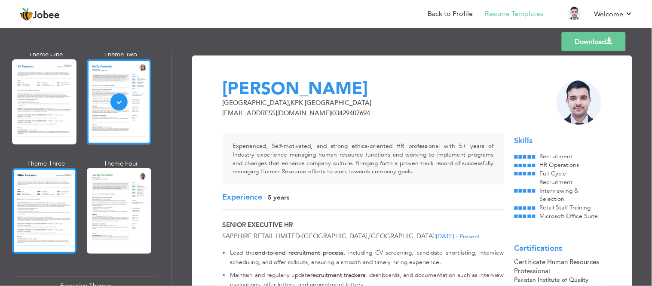
click at [54, 202] on div at bounding box center [44, 210] width 64 height 85
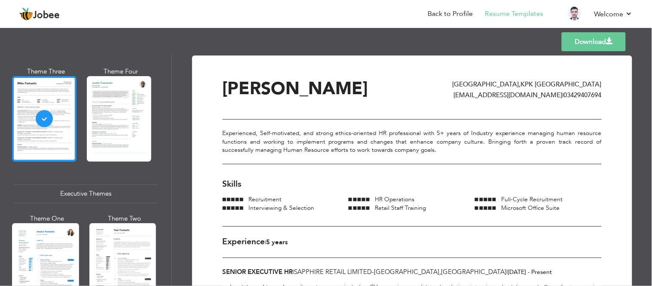
scroll to position [573, 0]
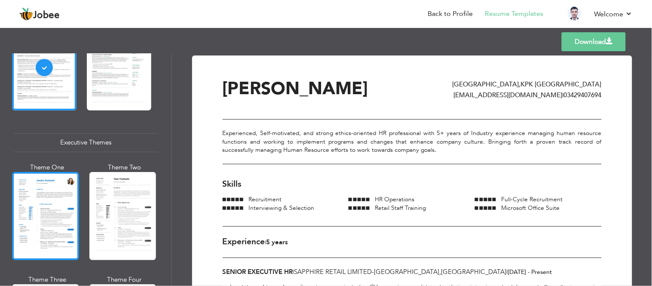
click at [61, 212] on div at bounding box center [45, 216] width 67 height 88
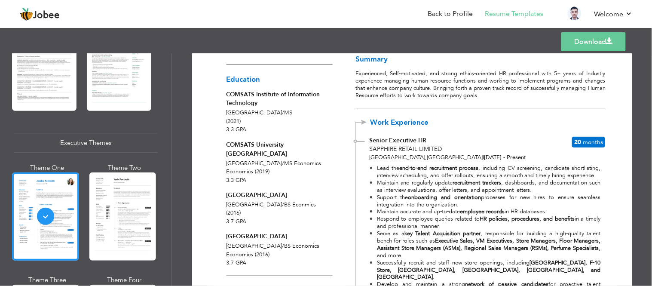
scroll to position [95, 0]
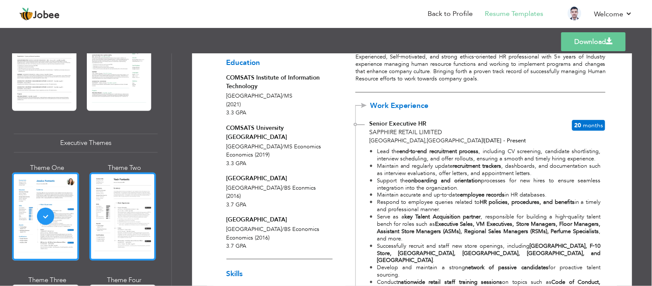
click at [148, 211] on div at bounding box center [122, 216] width 67 height 88
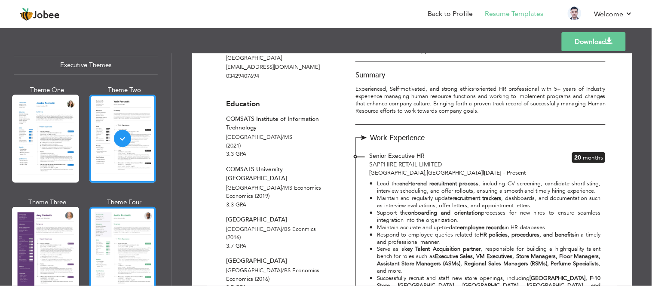
scroll to position [668, 0]
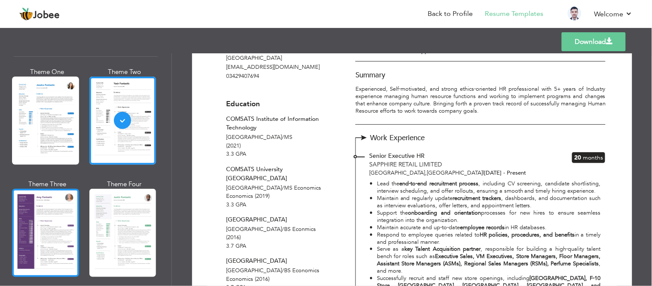
click at [15, 199] on div at bounding box center [45, 233] width 67 height 88
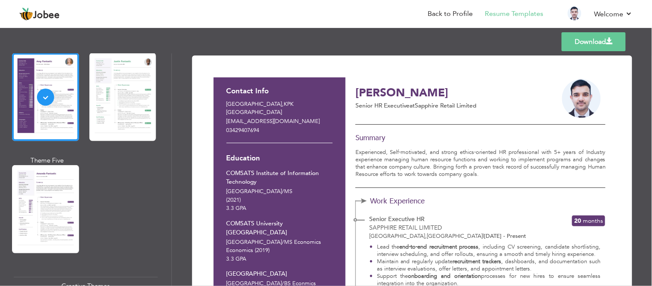
scroll to position [811, 0]
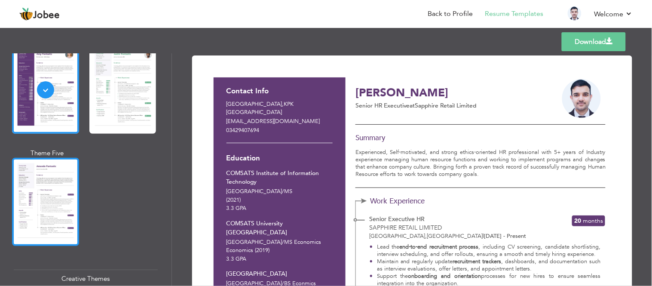
click at [43, 193] on div at bounding box center [45, 202] width 67 height 88
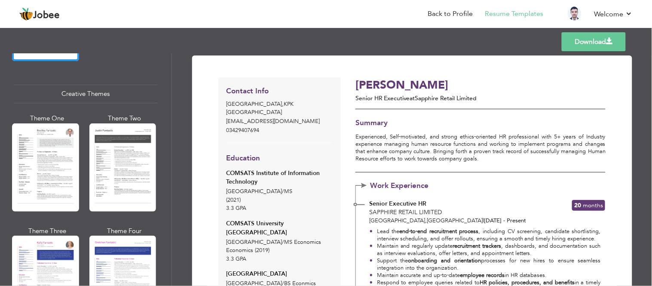
scroll to position [1050, 0]
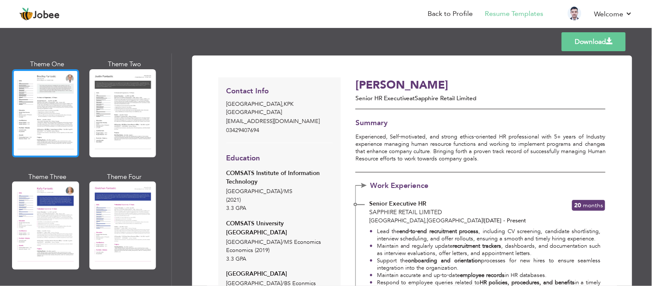
click at [39, 94] on div at bounding box center [45, 113] width 67 height 88
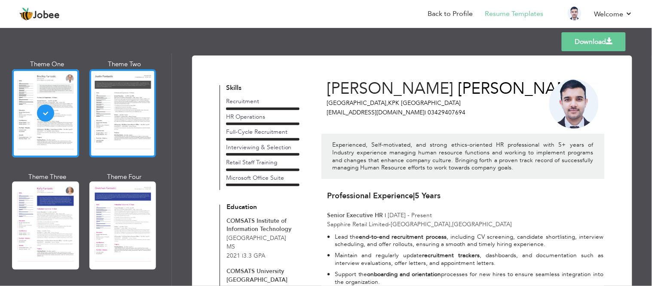
click at [126, 127] on div at bounding box center [122, 113] width 67 height 88
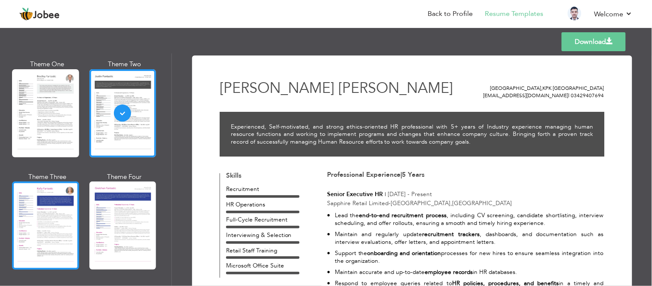
click at [65, 209] on div at bounding box center [45, 225] width 67 height 88
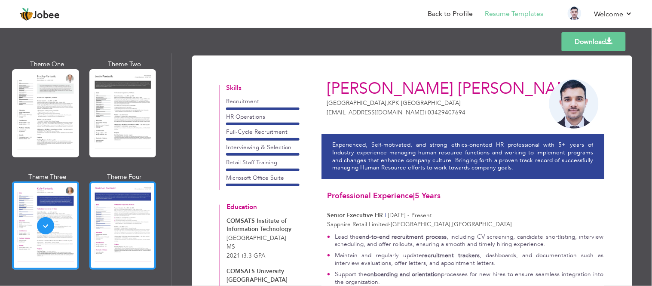
click at [145, 208] on div at bounding box center [122, 225] width 67 height 88
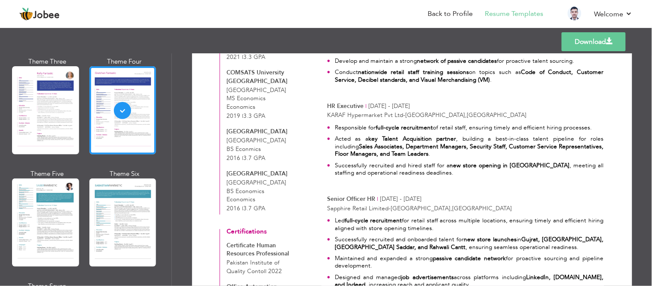
scroll to position [1194, 0]
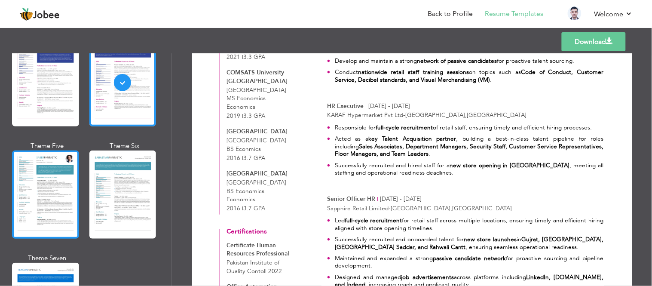
click at [57, 193] on div at bounding box center [45, 194] width 67 height 88
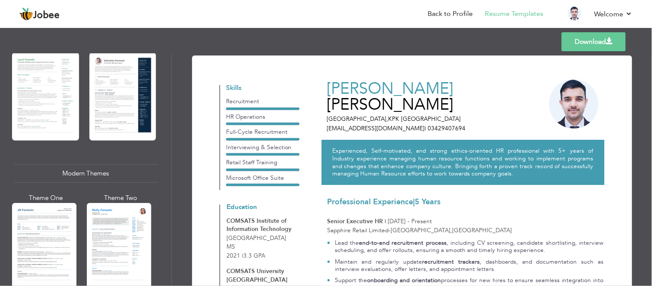
scroll to position [0, 0]
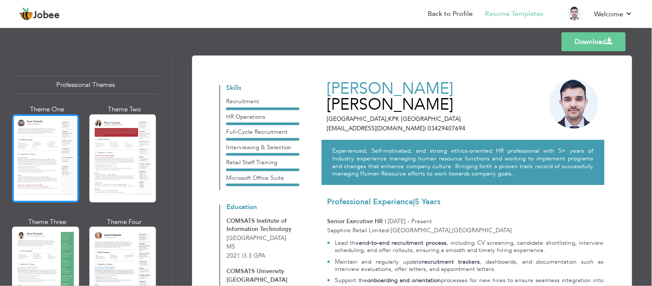
click at [61, 190] on div at bounding box center [45, 158] width 67 height 88
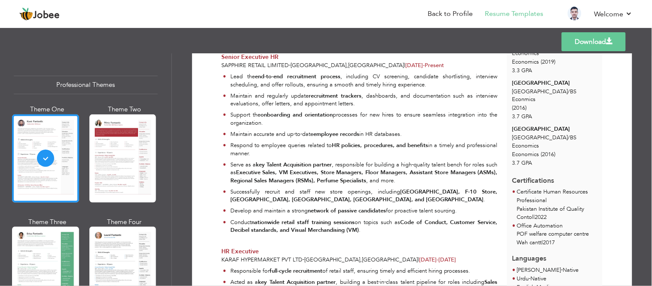
click at [604, 38] on link "Download" at bounding box center [594, 41] width 64 height 19
click at [131, 160] on div at bounding box center [122, 158] width 67 height 88
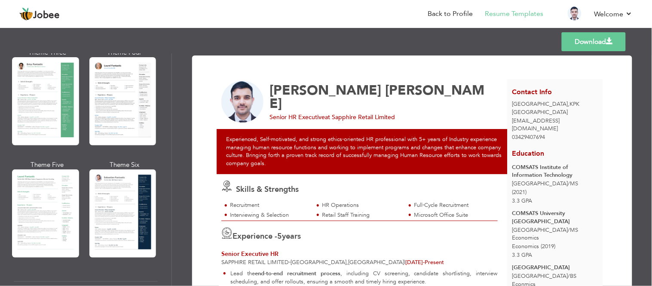
scroll to position [191, 0]
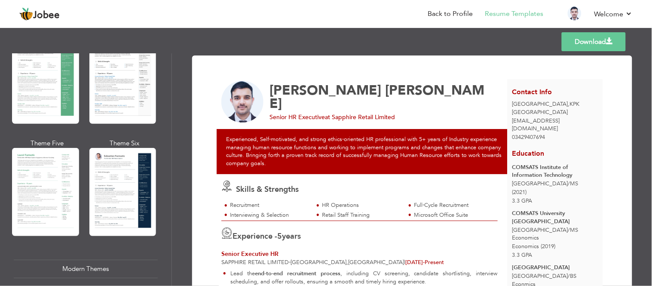
click at [130, 199] on div at bounding box center [122, 192] width 67 height 88
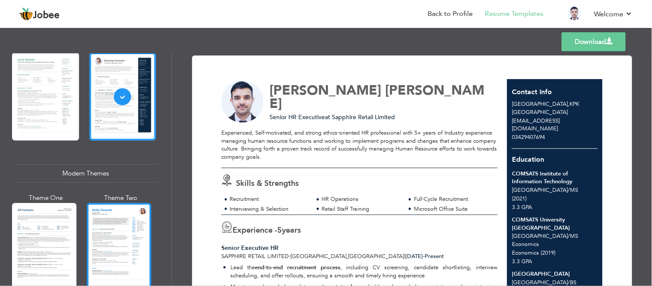
scroll to position [334, 0]
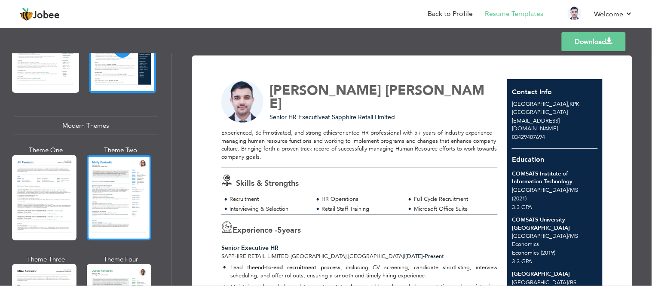
click at [122, 186] on div at bounding box center [119, 197] width 64 height 85
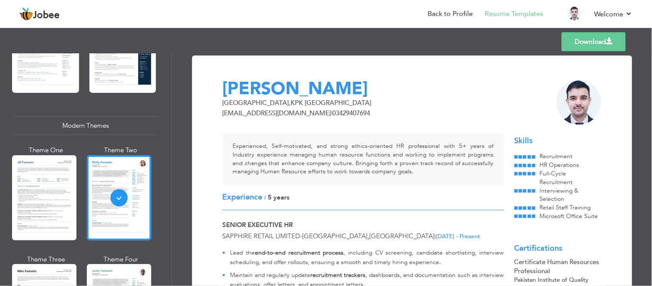
click at [52, 196] on div at bounding box center [44, 197] width 64 height 85
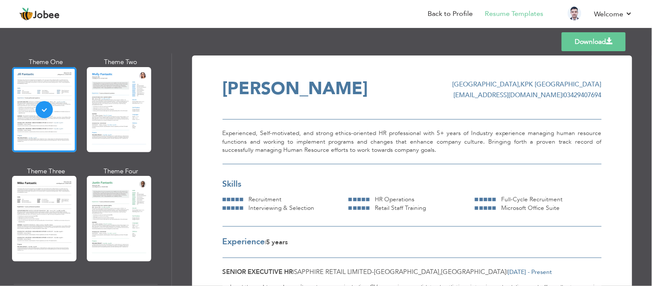
scroll to position [430, 0]
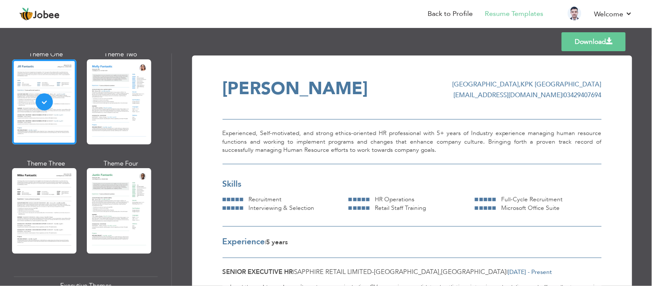
click at [52, 196] on div at bounding box center [44, 210] width 64 height 85
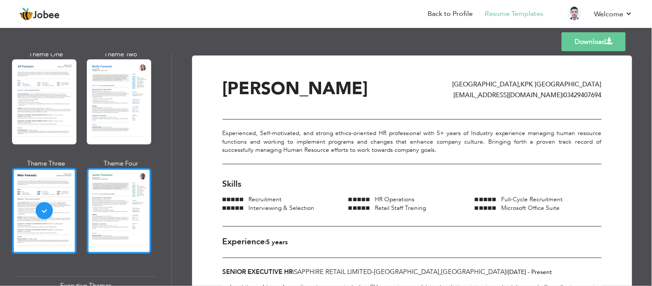
click at [111, 207] on div at bounding box center [119, 210] width 64 height 85
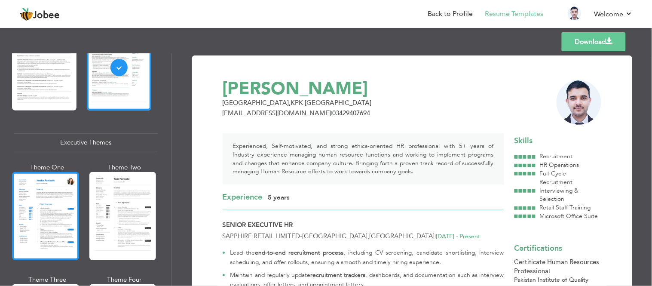
click at [66, 195] on div at bounding box center [45, 216] width 67 height 88
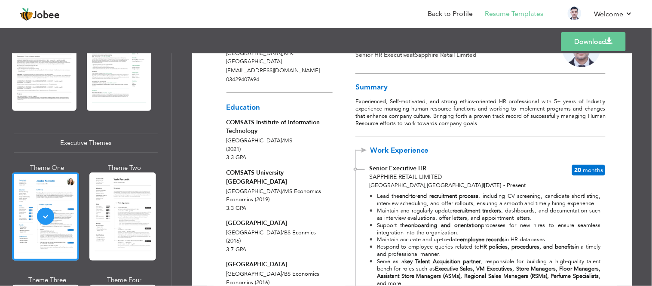
scroll to position [0, 0]
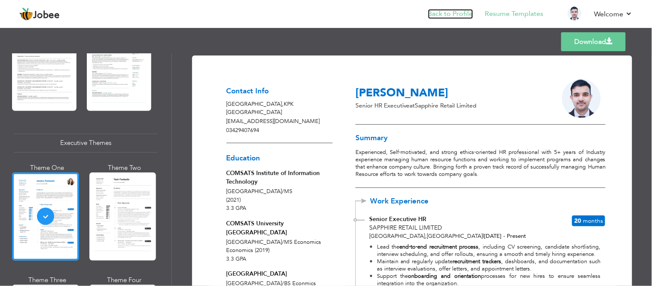
click at [450, 9] on link "Back to Profile" at bounding box center [450, 14] width 45 height 10
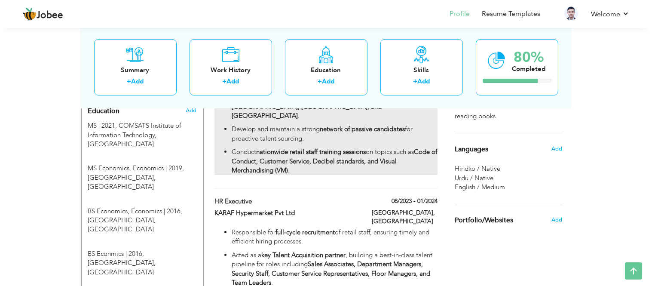
scroll to position [376, 0]
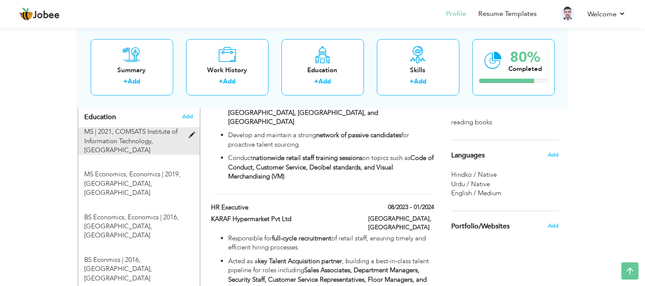
click at [189, 132] on span at bounding box center [194, 135] width 11 height 6
type input "MS"
type input "2021"
type input "COMSATS Institute of Information Technology"
type input "3.33"
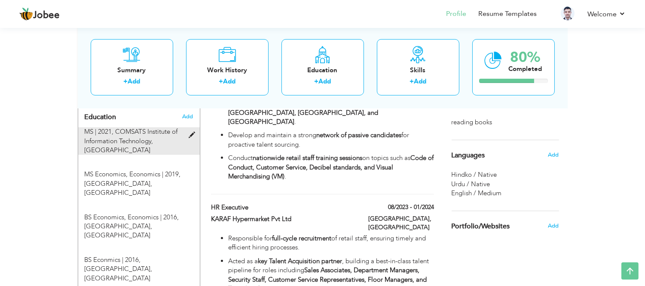
radio input "true"
type input "[GEOGRAPHIC_DATA]"
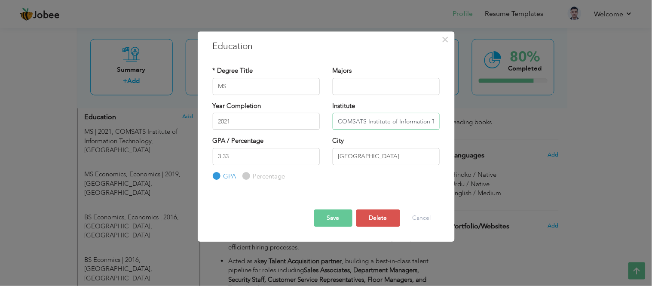
click at [380, 120] on input "COMSATS Institute of Information Technology" at bounding box center [386, 121] width 107 height 17
click at [381, 222] on button "Delete" at bounding box center [378, 217] width 44 height 17
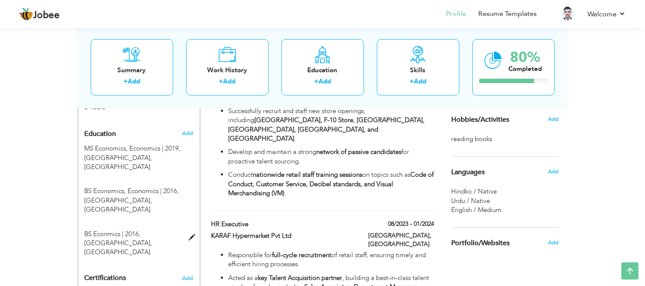
scroll to position [376, 0]
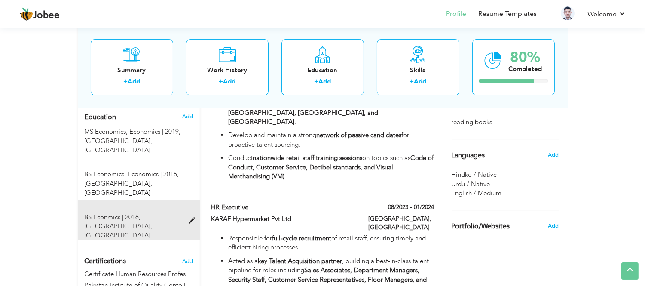
click at [187, 213] on div "BS Econmics | 2016, University of Haripur, Haripur" at bounding box center [133, 227] width 111 height 28
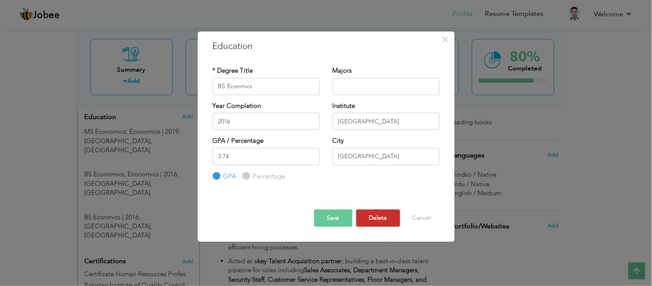
click at [380, 215] on button "Delete" at bounding box center [378, 217] width 44 height 17
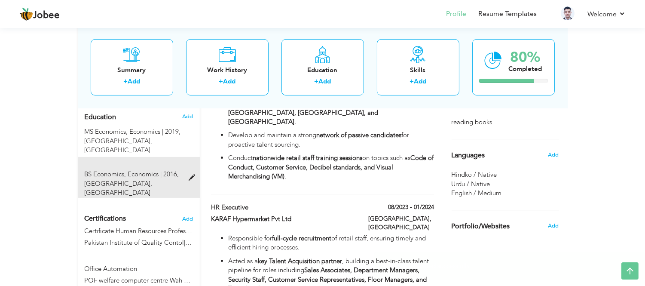
click at [186, 170] on div "BS Economics, Economics | 2016, University of Haripur, Haripur" at bounding box center [133, 184] width 111 height 28
type input "BS Economics"
type input "Economics"
type input "3.7"
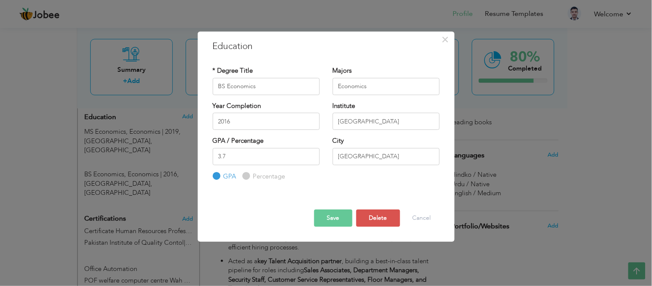
click at [341, 218] on button "Save" at bounding box center [333, 217] width 38 height 17
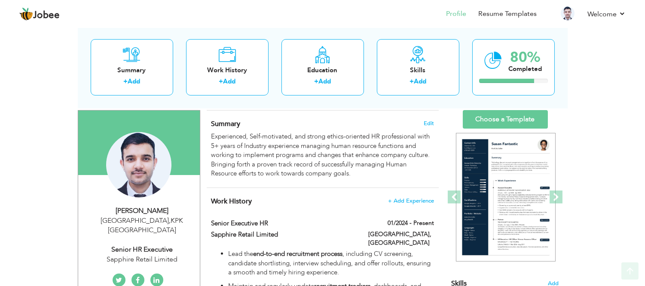
scroll to position [95, 0]
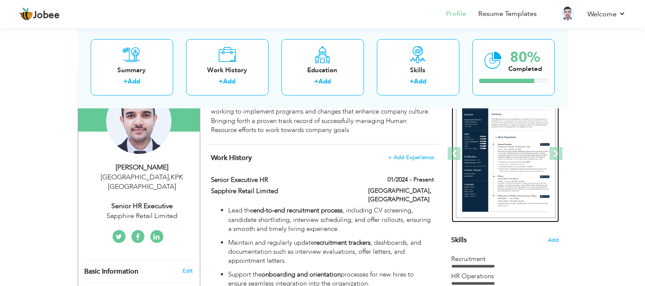
click at [512, 170] on img at bounding box center [506, 153] width 100 height 129
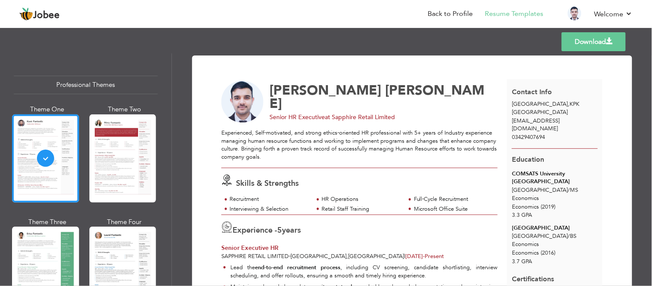
click at [551, 170] on div "COMSATS University [GEOGRAPHIC_DATA]" at bounding box center [555, 178] width 86 height 16
click at [551, 170] on div "COMSATS University Islamabad" at bounding box center [555, 178] width 86 height 16
click at [556, 186] on span "Abbottabad / MS Economics" at bounding box center [545, 194] width 66 height 16
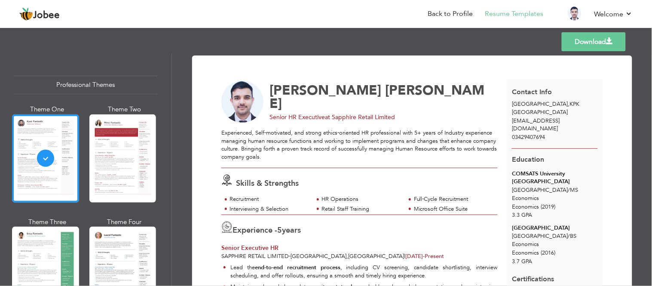
click at [548, 203] on span "(2019)" at bounding box center [548, 207] width 15 height 8
click at [546, 211] on div "3.3 GPA" at bounding box center [555, 215] width 86 height 8
click at [554, 232] on span "Haripur / BS Economics" at bounding box center [544, 240] width 64 height 16
drag, startPoint x: 427, startPoint y: 41, endPoint x: 459, endPoint y: 37, distance: 32.1
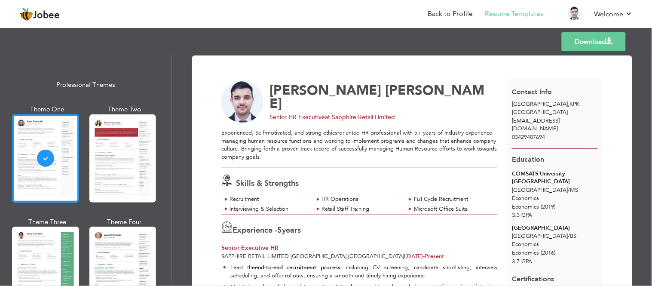
click at [427, 41] on div "Templates Download" at bounding box center [326, 42] width 652 height 28
click at [518, 46] on div "Templates Download" at bounding box center [326, 42] width 652 height 28
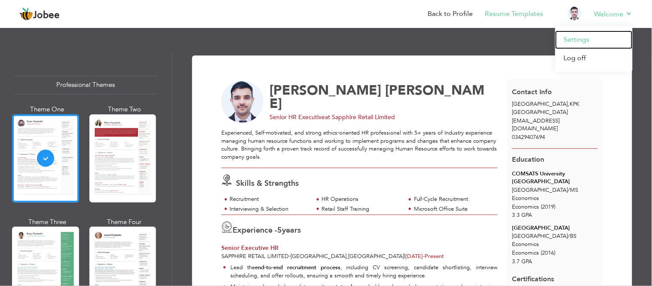
click at [585, 42] on link "Settings" at bounding box center [593, 40] width 77 height 18
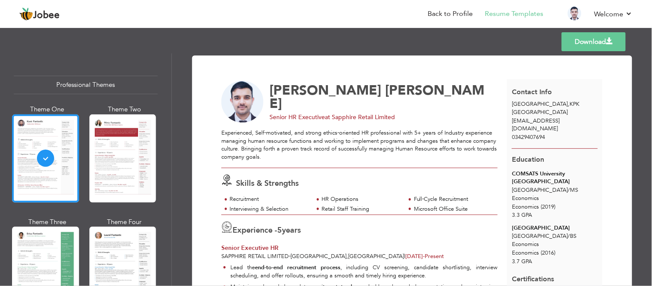
click at [604, 43] on link "Download" at bounding box center [594, 41] width 64 height 19
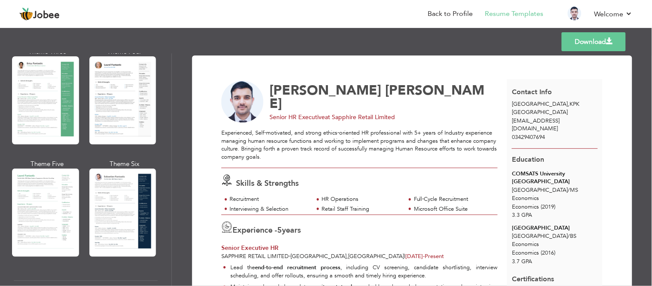
scroll to position [171, 0]
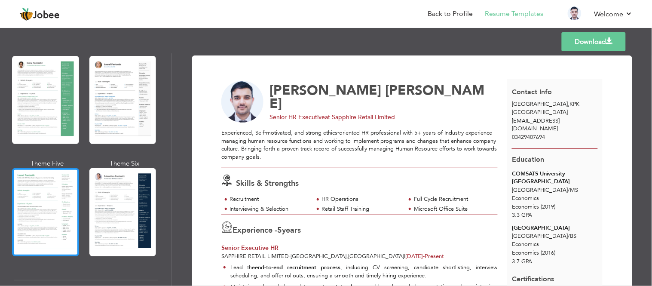
click at [65, 204] on div at bounding box center [45, 212] width 67 height 88
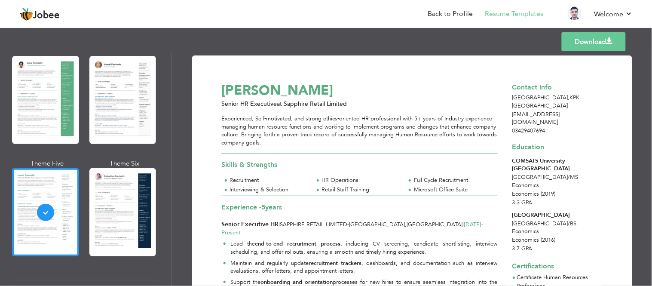
click at [582, 43] on link "Download" at bounding box center [594, 41] width 64 height 19
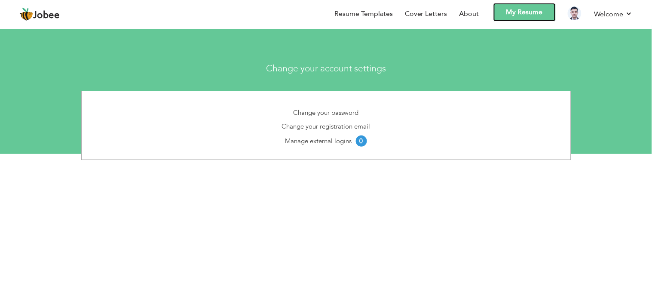
click at [527, 12] on link "My Resume" at bounding box center [524, 12] width 62 height 18
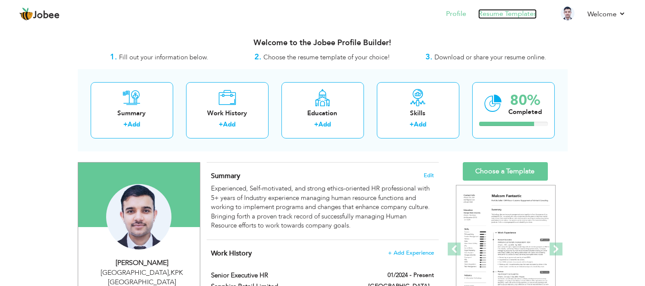
click at [501, 14] on link "Resume Templates" at bounding box center [507, 14] width 58 height 10
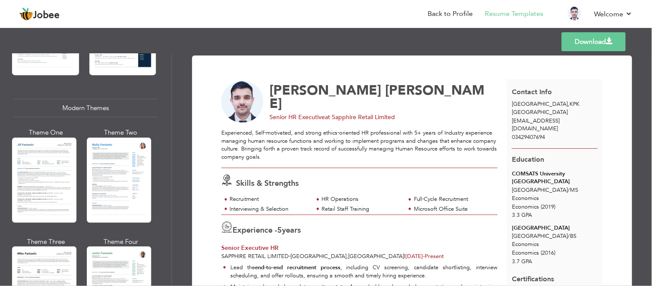
scroll to position [382, 0]
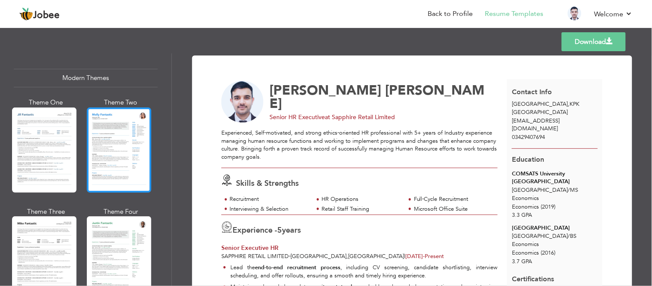
click at [117, 152] on div at bounding box center [119, 149] width 64 height 85
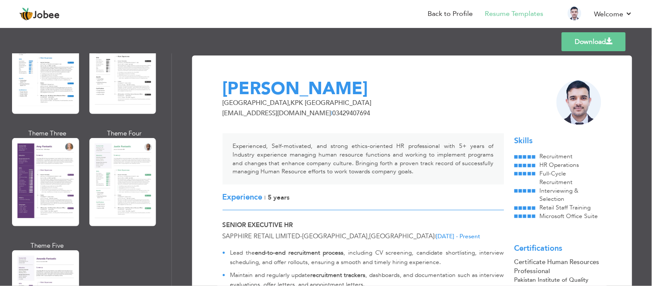
scroll to position [764, 0]
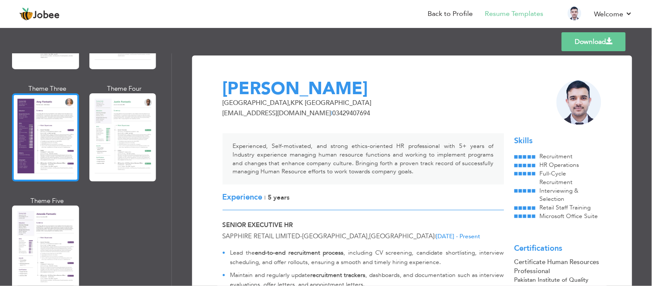
click at [44, 148] on div at bounding box center [45, 137] width 67 height 88
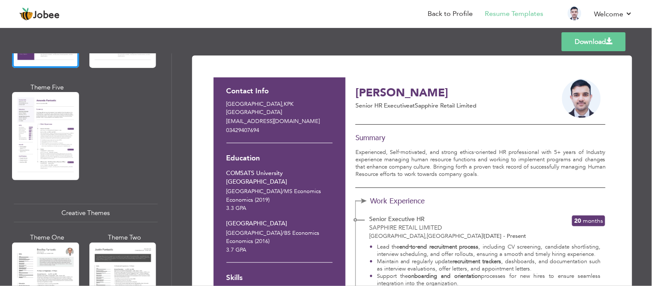
scroll to position [1050, 0]
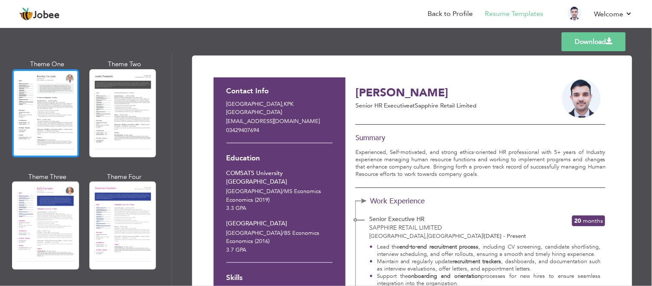
click at [53, 109] on div at bounding box center [45, 113] width 67 height 88
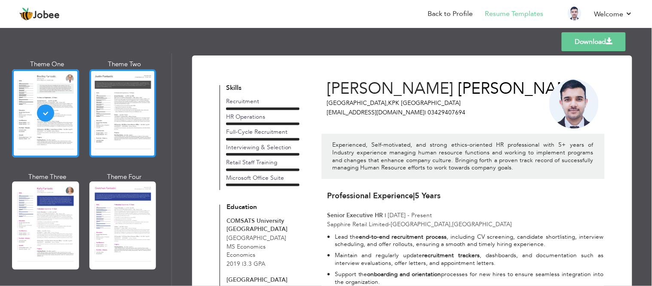
click at [105, 110] on div at bounding box center [122, 113] width 67 height 88
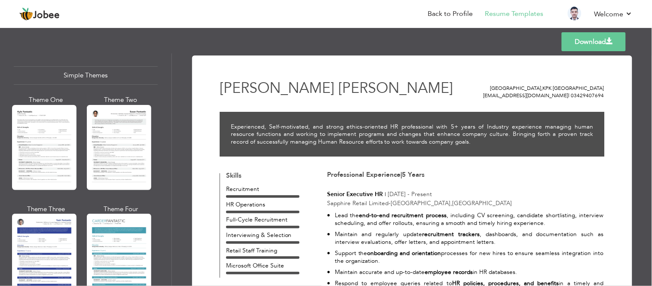
scroll to position [1524, 0]
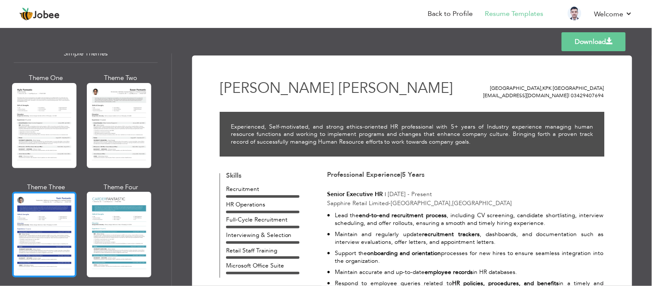
click at [59, 199] on div at bounding box center [44, 234] width 64 height 85
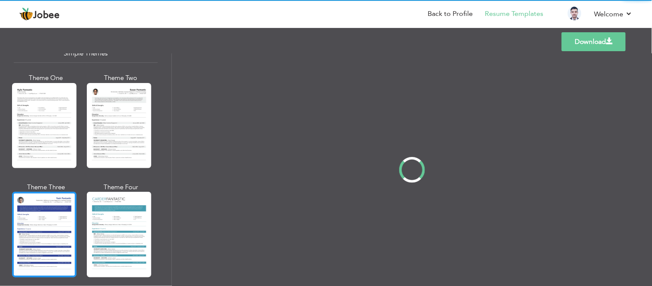
scroll to position [1522, 0]
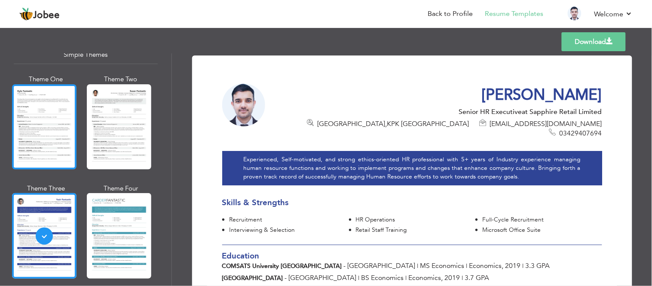
click at [51, 136] on div at bounding box center [44, 126] width 64 height 85
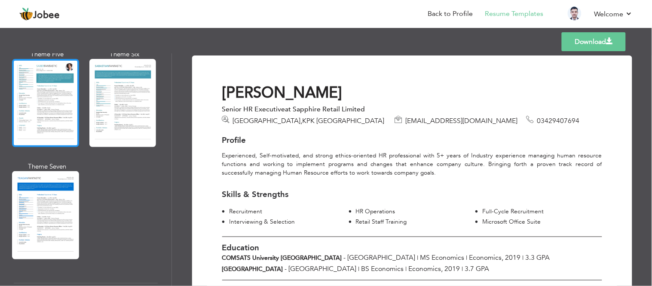
scroll to position [1237, 0]
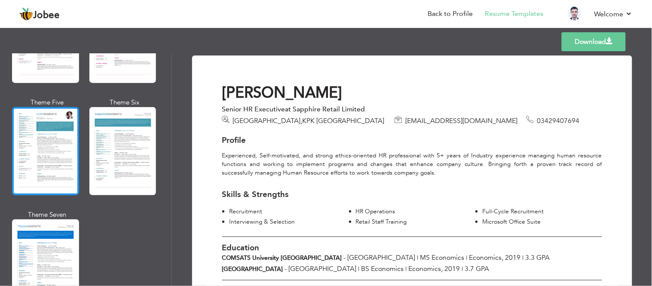
click at [43, 127] on div at bounding box center [45, 151] width 67 height 88
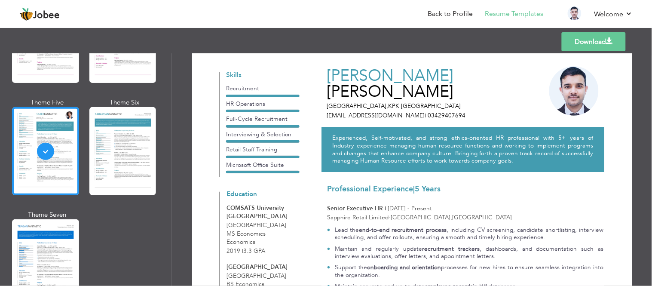
scroll to position [0, 0]
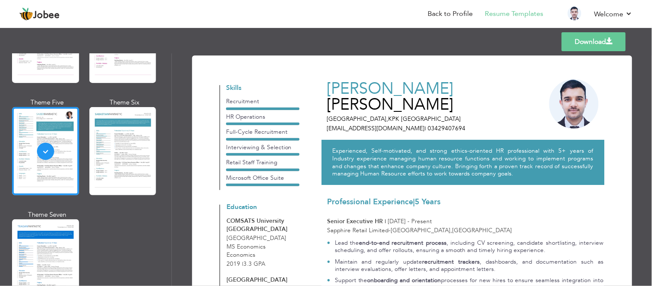
click at [568, 39] on link "Download" at bounding box center [594, 41] width 64 height 19
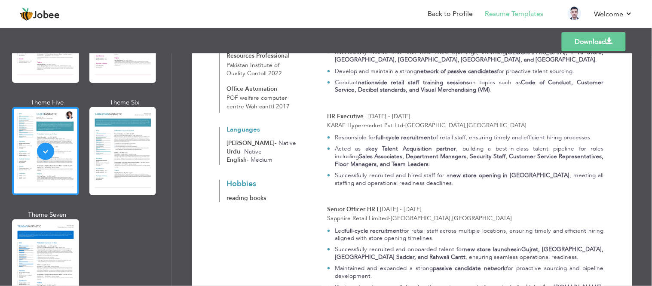
scroll to position [334, 0]
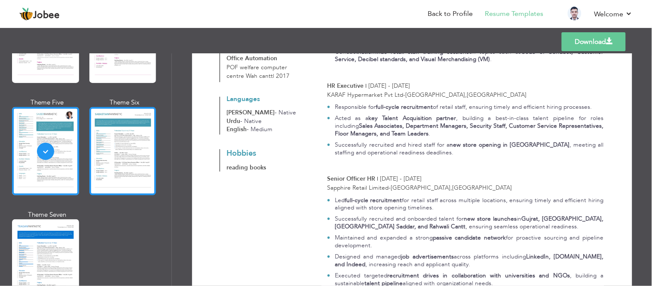
click at [119, 142] on div at bounding box center [122, 151] width 67 height 88
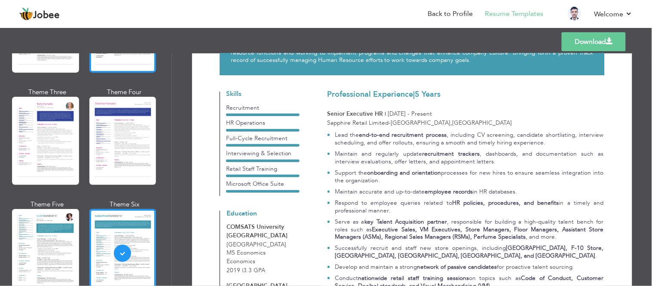
scroll to position [998, 0]
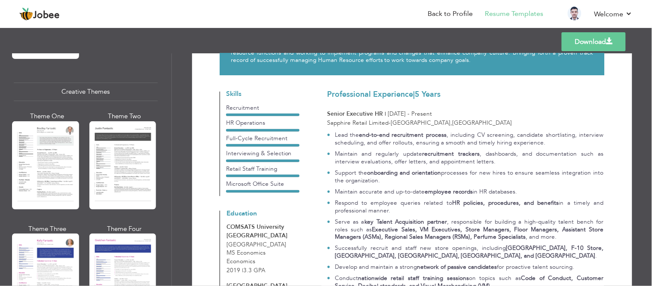
click at [123, 159] on div at bounding box center [122, 165] width 67 height 88
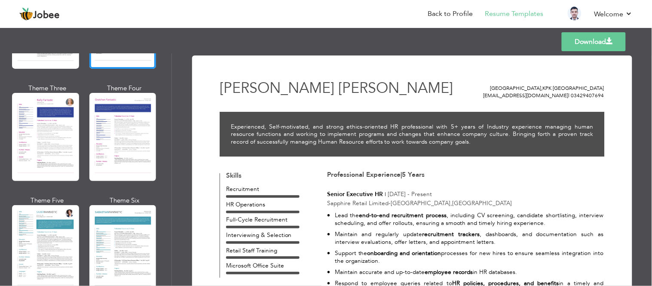
scroll to position [1142, 0]
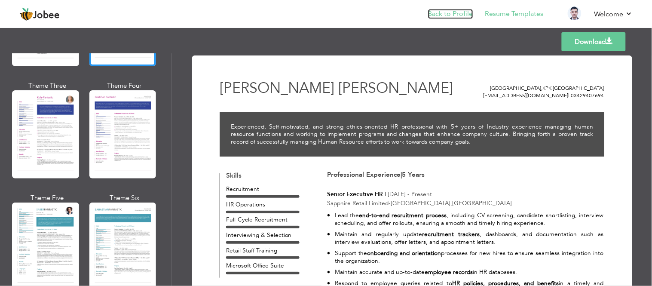
click at [456, 15] on link "Back to Profile" at bounding box center [450, 14] width 45 height 10
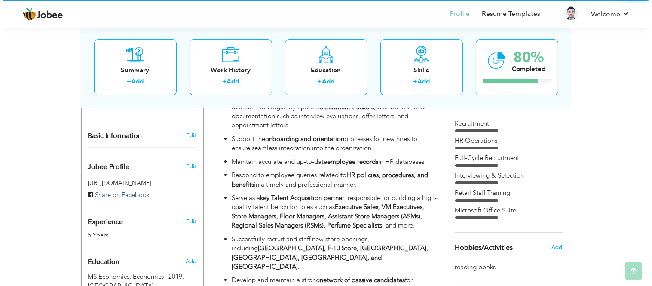
scroll to position [286, 0]
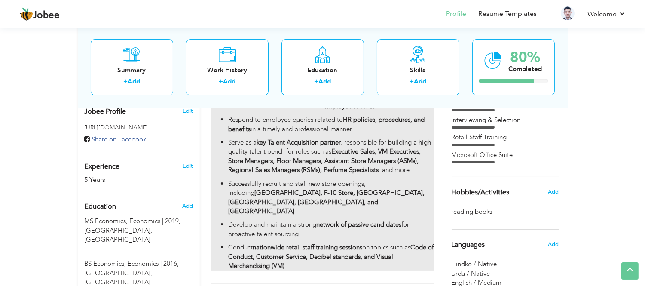
click at [285, 202] on p "Successfully recruit and staff new store openings, including Safa Gold Mall, F-…" at bounding box center [330, 197] width 205 height 37
type input "Senior Executive HR"
type input "Sapphire Retail Limited"
type input "01/2024"
type input "[GEOGRAPHIC_DATA]"
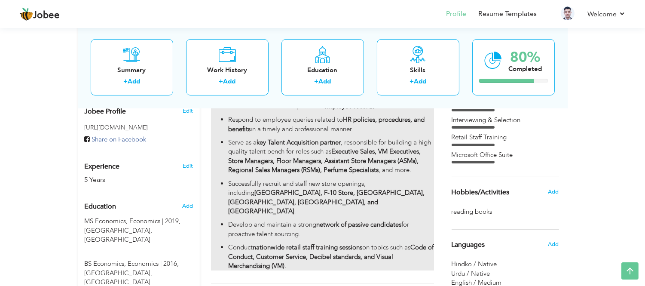
type input "[GEOGRAPHIC_DATA]"
checkbox input "true"
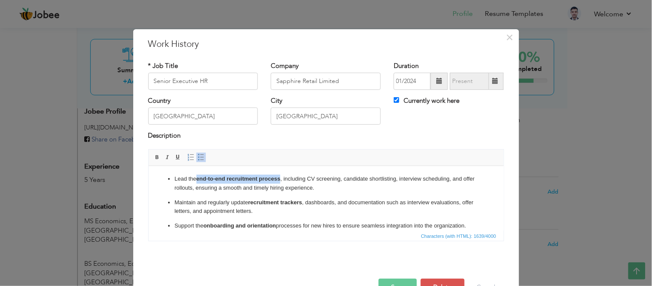
drag, startPoint x: 282, startPoint y: 179, endPoint x: 196, endPoint y: 179, distance: 85.5
click at [196, 179] on p "Lead the end-to-end recruitment process , including CV screening, candidate sho…" at bounding box center [325, 183] width 303 height 18
drag, startPoint x: 303, startPoint y: 201, endPoint x: 247, endPoint y: 202, distance: 56.3
click at [247, 202] on p "Maintain and regularly update recruitment trackers , dashboards, and documentat…" at bounding box center [325, 207] width 303 height 18
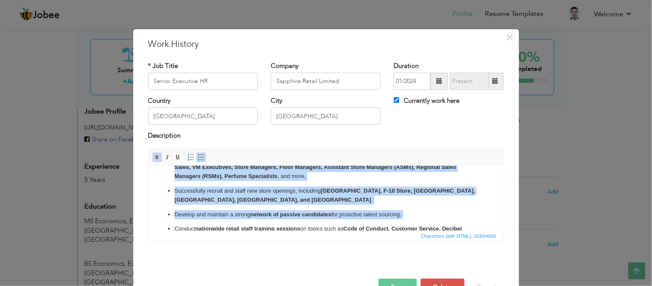
scroll to position [131, 0]
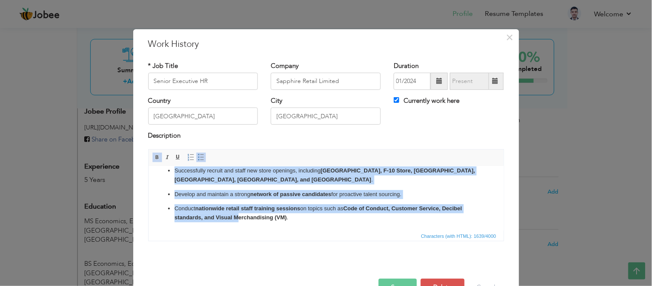
drag, startPoint x: 278, startPoint y: 226, endPoint x: 241, endPoint y: 224, distance: 37.5
click at [237, 225] on html "Lead the end-to-end recruitment process , including CV screening, candidate sho…" at bounding box center [325, 132] width 355 height 196
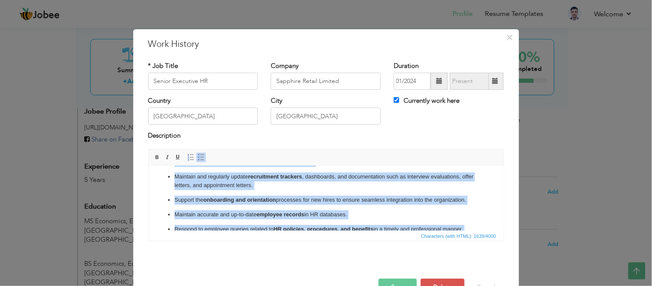
scroll to position [0, 0]
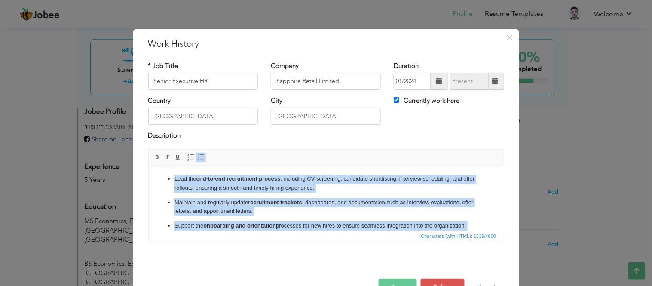
drag, startPoint x: 305, startPoint y: 219, endPoint x: 158, endPoint y: 175, distance: 153.4
click at [158, 175] on ul "Lead the end-to-end recruitment process , including CV screening, candidate sho…" at bounding box center [326, 263] width 338 height 179
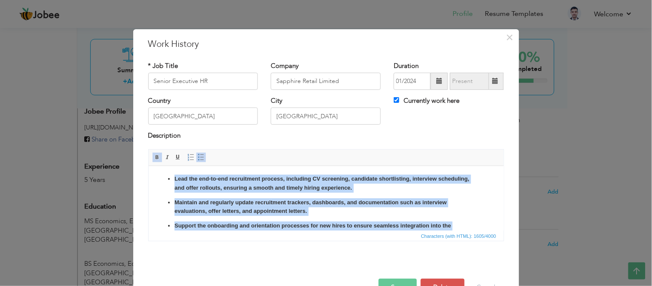
click at [295, 215] on ul "Lead the end-to-end recruitment process, including CV screening, candidate shor…" at bounding box center [326, 272] width 338 height 197
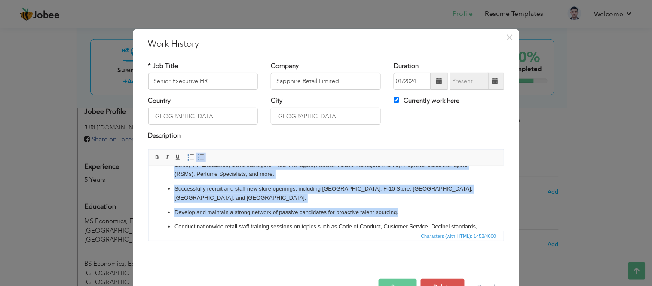
scroll to position [131, 0]
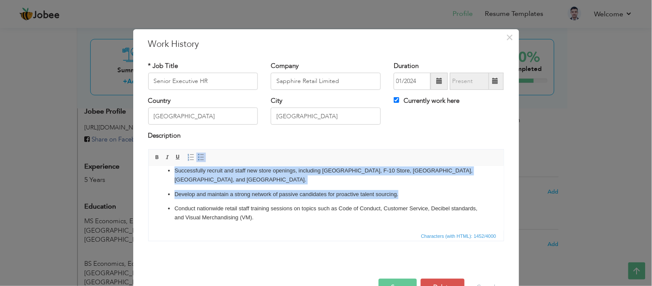
click at [471, 217] on ul "Lead the end-to-end recruitment process, including CV screening, candidate shor…" at bounding box center [326, 132] width 338 height 179
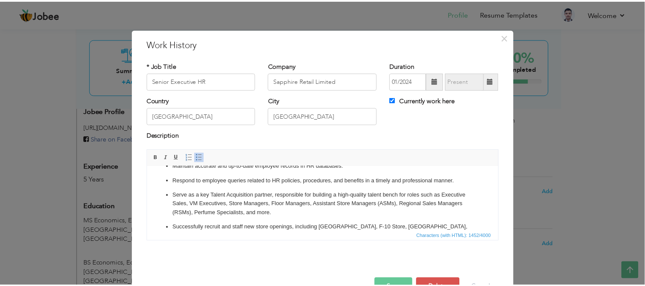
scroll to position [0, 0]
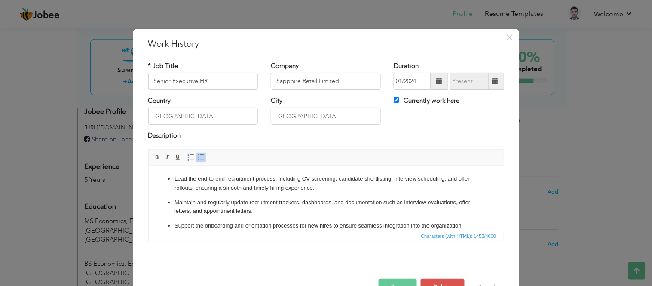
click at [392, 280] on button "Save" at bounding box center [398, 287] width 38 height 17
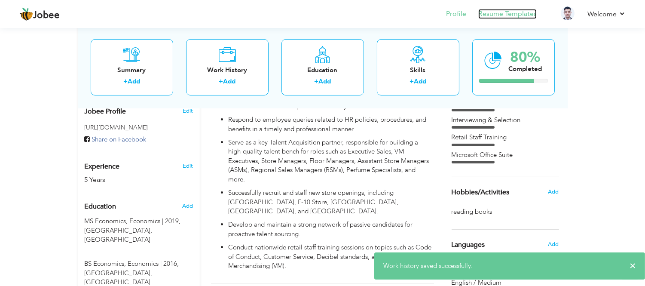
click at [512, 17] on link "Resume Templates" at bounding box center [507, 14] width 58 height 10
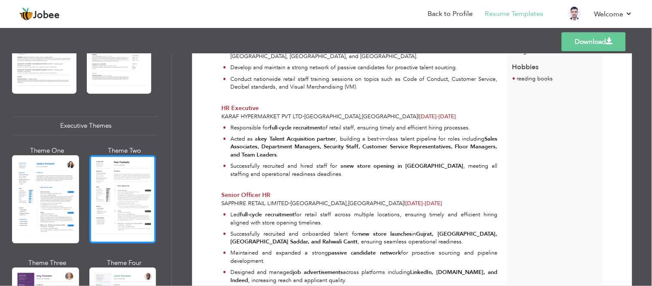
scroll to position [573, 0]
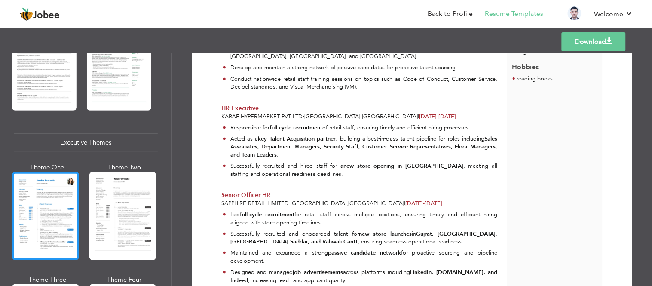
click at [35, 211] on div at bounding box center [45, 216] width 67 height 88
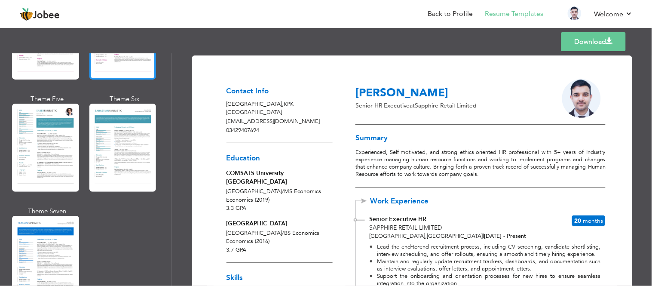
scroll to position [1241, 0]
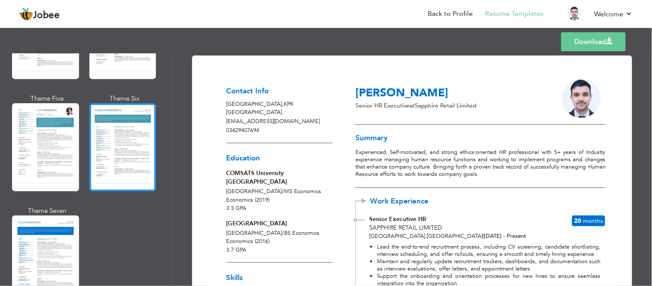
click at [105, 137] on div at bounding box center [122, 147] width 67 height 88
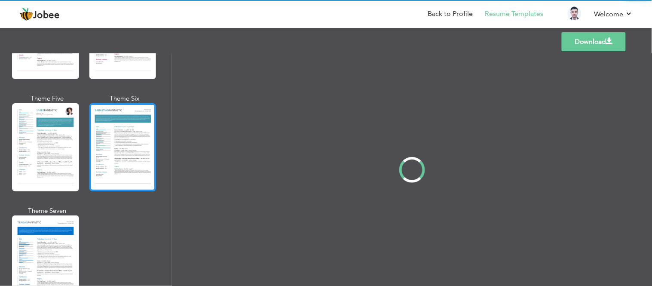
scroll to position [1242, 0]
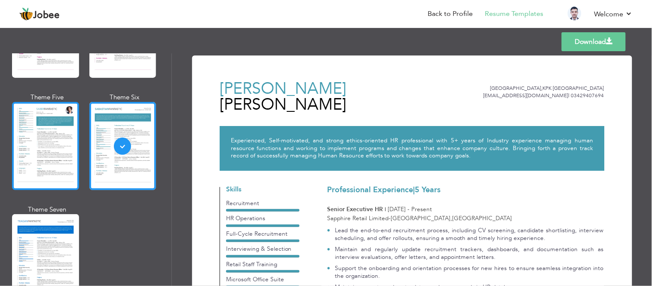
click at [53, 149] on div at bounding box center [45, 146] width 67 height 88
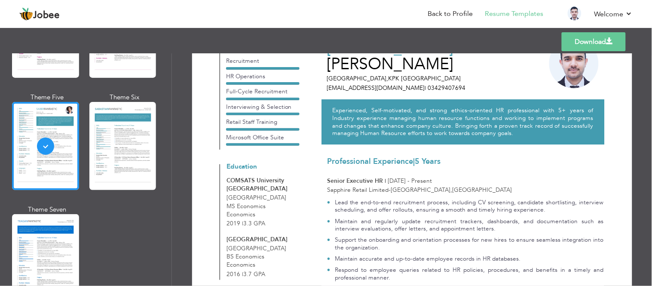
scroll to position [0, 0]
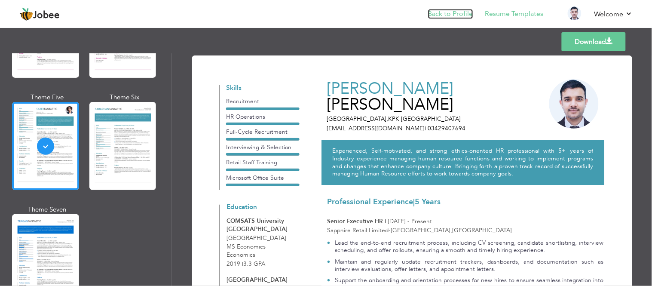
click at [467, 13] on link "Back to Profile" at bounding box center [450, 14] width 45 height 10
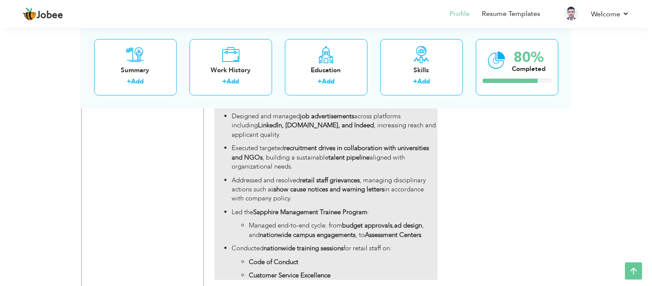
scroll to position [758, 0]
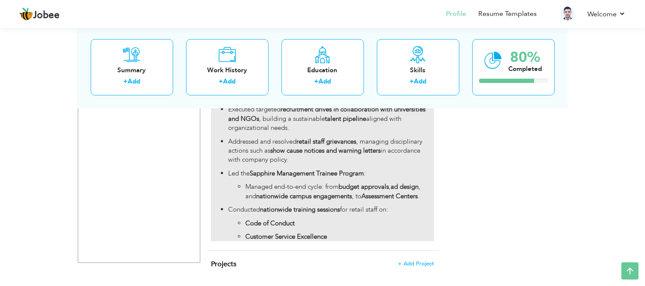
click at [340, 232] on p "Customer Service Excellence" at bounding box center [339, 236] width 188 height 9
type input "Senior Officer HR"
type input "Sapphire Retail Limited"
type input "03/2020"
type input "02/2023"
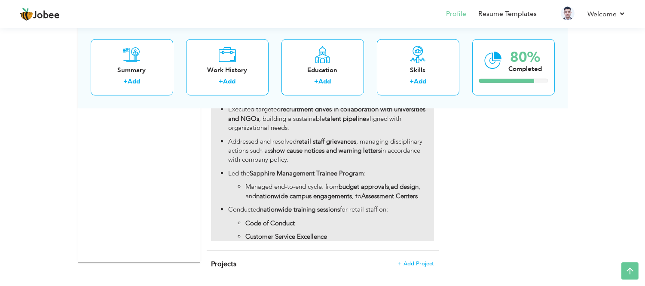
type input "[GEOGRAPHIC_DATA]"
type input "Lahore"
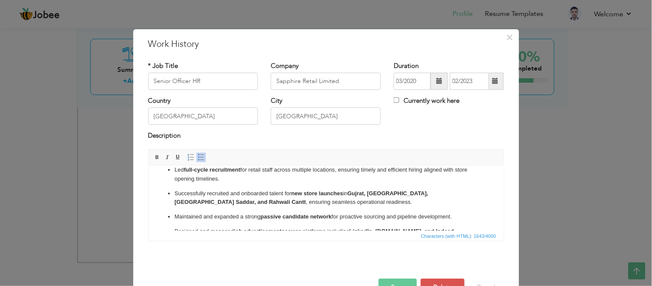
scroll to position [0, 0]
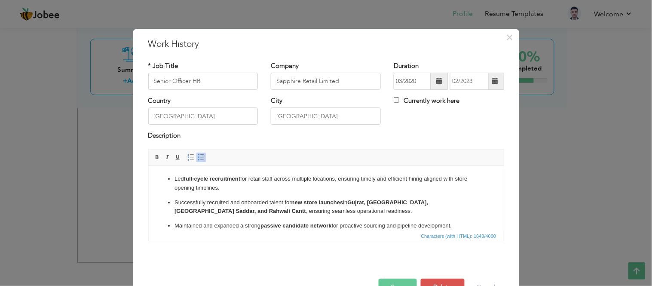
drag, startPoint x: 459, startPoint y: 223, endPoint x: 313, endPoint y: 325, distance: 177.9
click at [167, 165] on html "Led full-cycle recruitment for retail staff across multiple locations, ensuring…" at bounding box center [325, 277] width 355 height 225
click at [155, 159] on span at bounding box center [157, 157] width 7 height 7
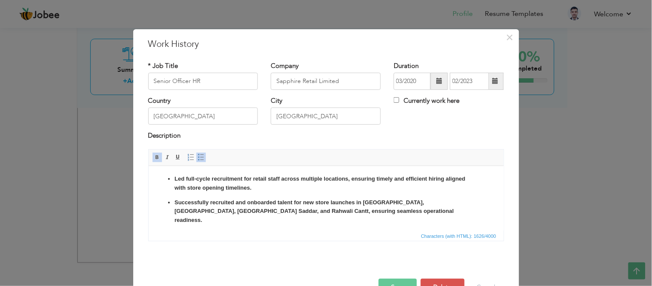
click at [155, 159] on span at bounding box center [157, 157] width 7 height 7
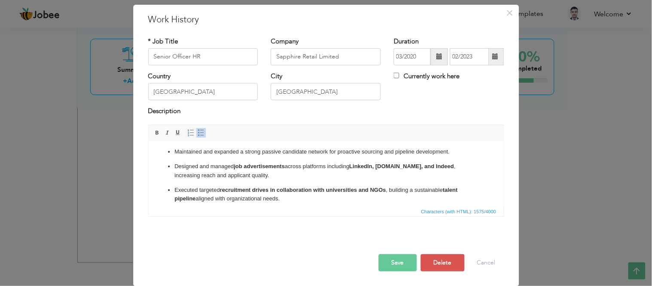
scroll to position [160, 0]
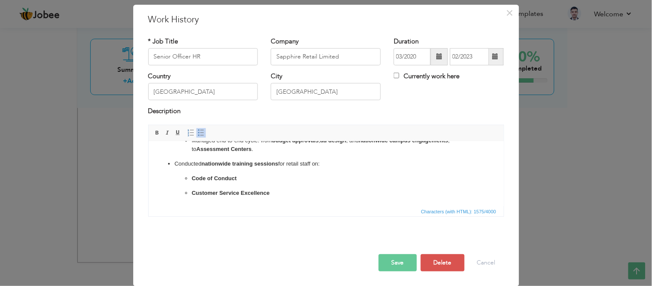
drag, startPoint x: 497, startPoint y: 158, endPoint x: 627, endPoint y: 347, distance: 230.0
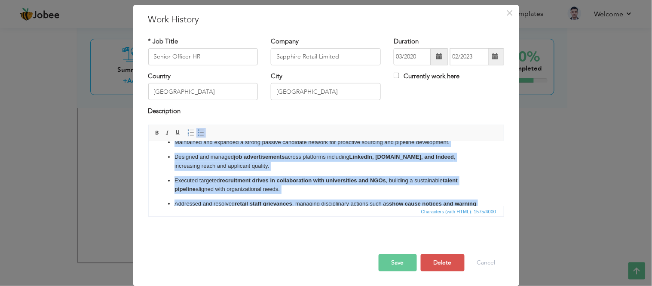
scroll to position [0, 0]
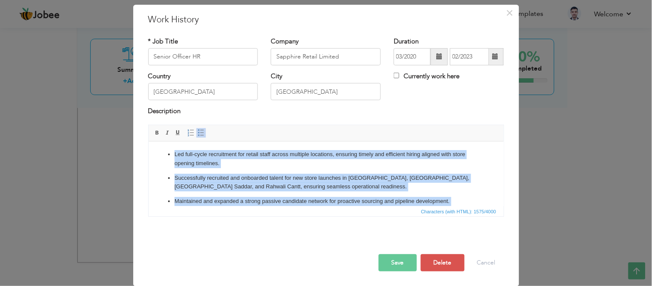
drag, startPoint x: 297, startPoint y: 193, endPoint x: 326, endPoint y: 279, distance: 90.5
click at [175, 141] on html "Led full-cycle recruitment for retail staff across multiple locations, ensuring…" at bounding box center [325, 253] width 355 height 225
click at [155, 131] on span at bounding box center [157, 132] width 7 height 7
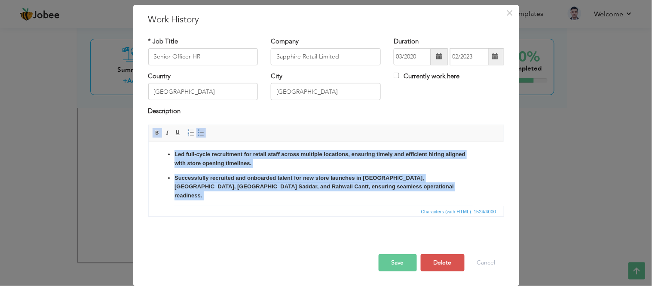
click at [155, 131] on span at bounding box center [157, 132] width 7 height 7
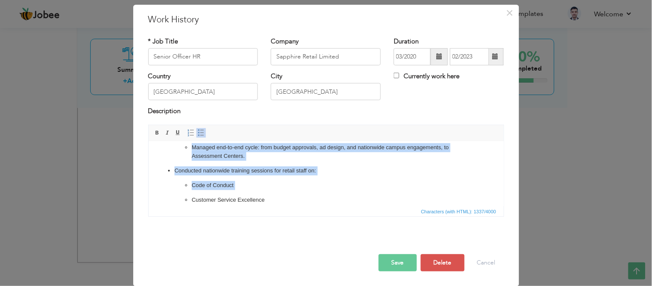
scroll to position [160, 0]
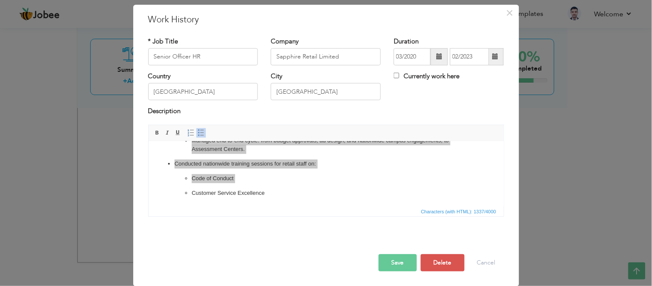
click at [402, 264] on button "Save" at bounding box center [398, 262] width 38 height 17
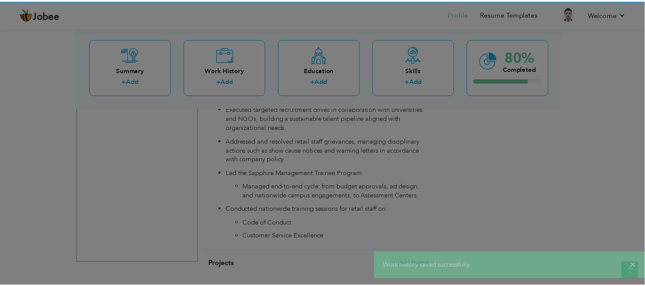
scroll to position [0, 0]
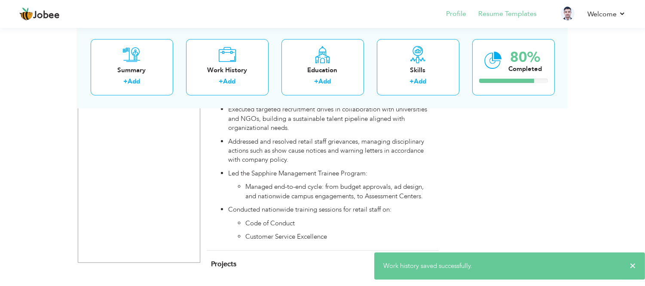
click at [520, 21] on li "Resume Templates" at bounding box center [501, 14] width 70 height 23
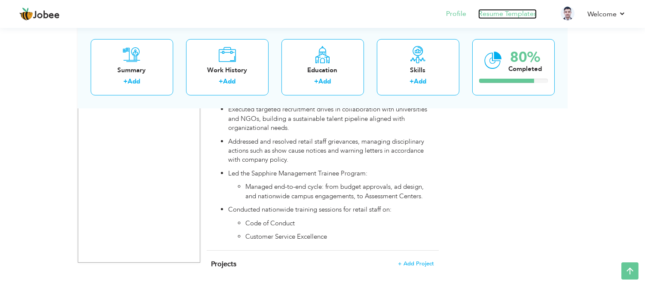
click at [519, 13] on link "Resume Templates" at bounding box center [507, 14] width 58 height 10
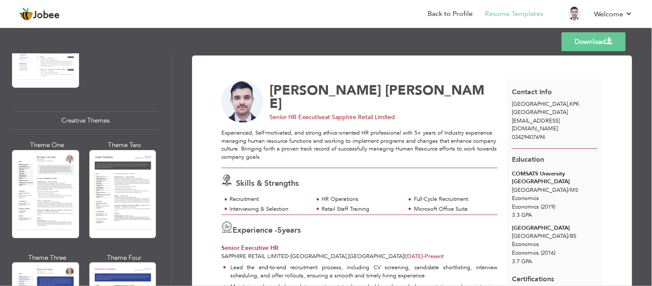
scroll to position [1146, 0]
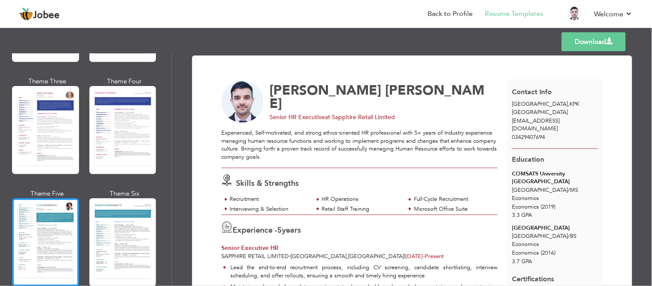
click at [51, 211] on div at bounding box center [45, 242] width 67 height 88
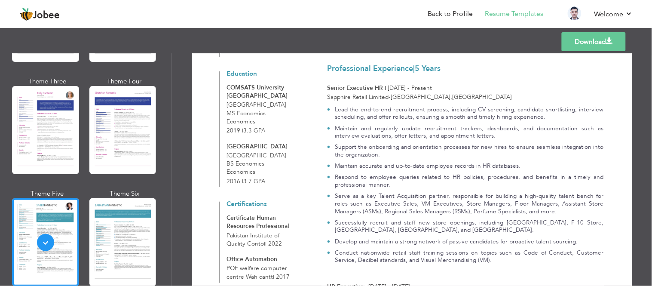
scroll to position [0, 0]
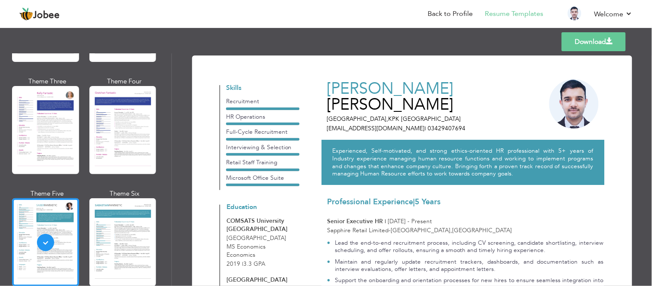
click at [575, 44] on link "Download" at bounding box center [594, 41] width 64 height 19
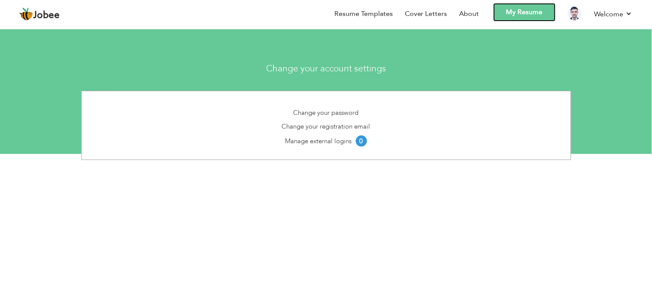
click at [519, 8] on link "My Resume" at bounding box center [524, 12] width 62 height 18
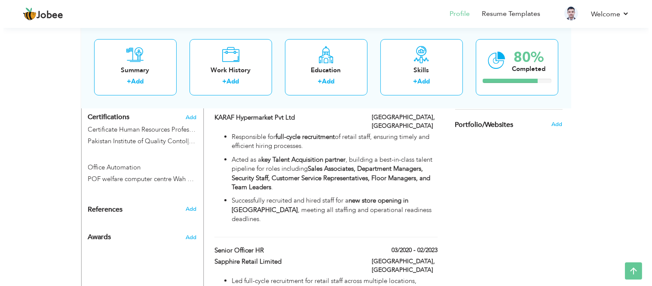
scroll to position [477, 0]
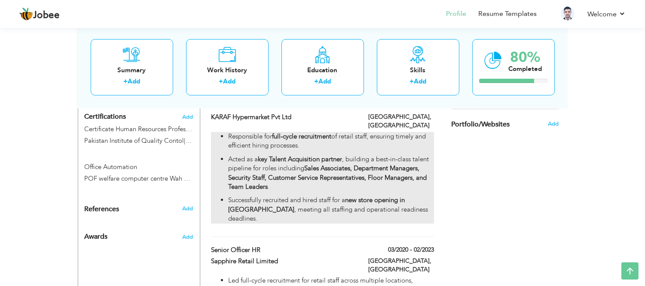
click at [374, 164] on strong "Sales Associates, Department Managers, Security Staff, Customer Service Represe…" at bounding box center [327, 177] width 199 height 27
type input "HR Executive"
type input "KARAF Hypermarket Pvt Ltd"
type input "08/2023"
type input "01/2024"
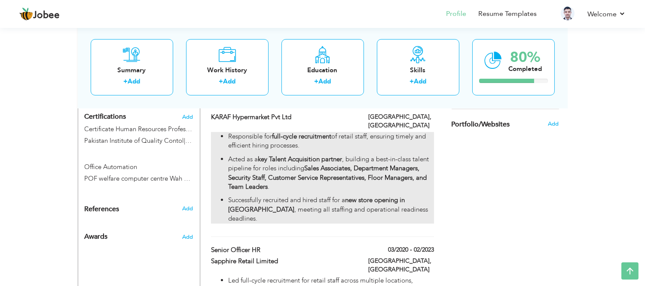
type input "[GEOGRAPHIC_DATA]"
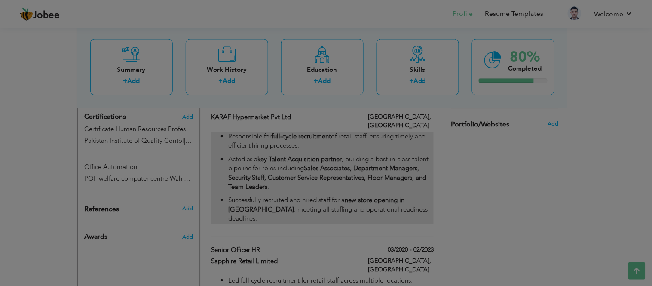
click at [372, 156] on body "Jobee Profile Resume Templates Resume Templates Cover Letters About My Resume W…" at bounding box center [326, 55] width 652 height 1064
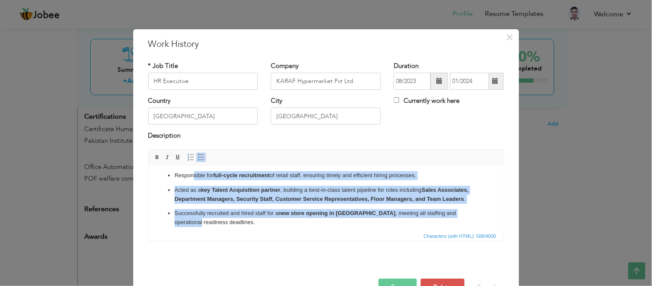
scroll to position [0, 0]
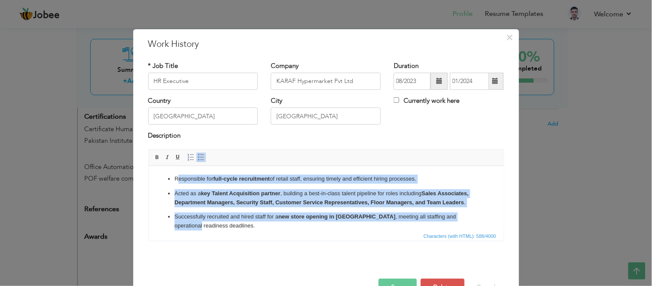
drag, startPoint x: 455, startPoint y: 225, endPoint x: 177, endPoint y: 177, distance: 282.6
click at [177, 177] on ul "Responsible for full-cycle recruitment of retail staff, ensuring timely and eff…" at bounding box center [326, 202] width 338 height 56
click at [154, 156] on span at bounding box center [157, 157] width 7 height 7
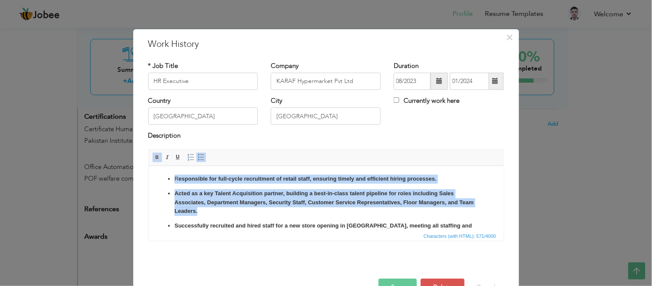
click at [154, 156] on span at bounding box center [157, 157] width 7 height 7
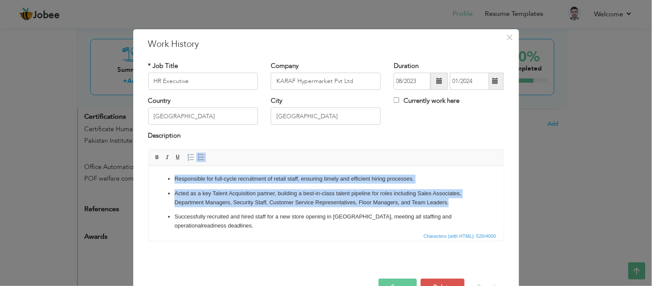
scroll to position [9, 0]
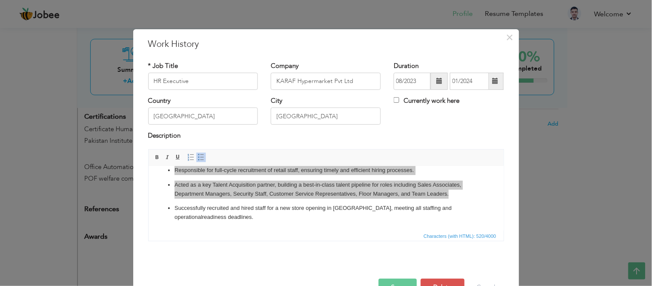
click at [364, 250] on div "* Job Title HR Executive Company KARAF Hypermarket Pvt Ltd Duration 08/2023 01/…" at bounding box center [326, 154] width 369 height 199
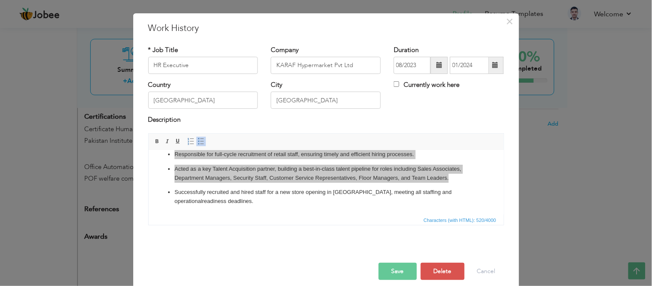
scroll to position [24, 0]
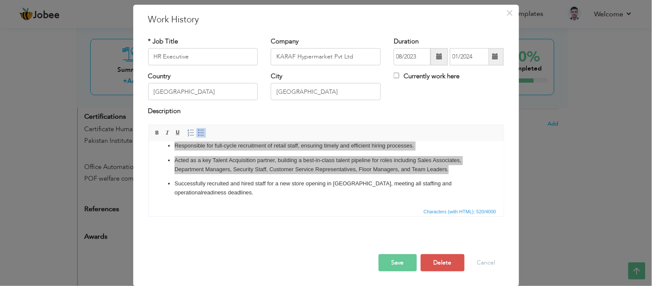
click at [392, 267] on button "Save" at bounding box center [398, 262] width 38 height 17
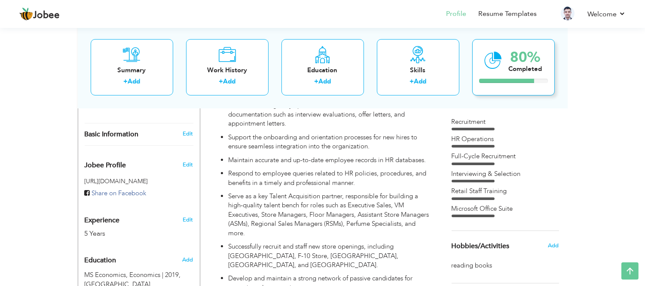
scroll to position [137, 0]
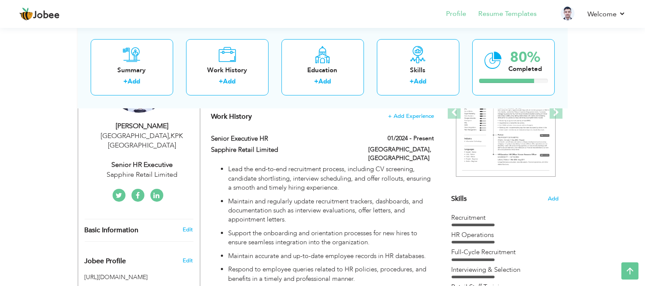
click at [521, 21] on li "Resume Templates" at bounding box center [501, 14] width 70 height 23
click at [523, 16] on link "Resume Templates" at bounding box center [507, 14] width 58 height 10
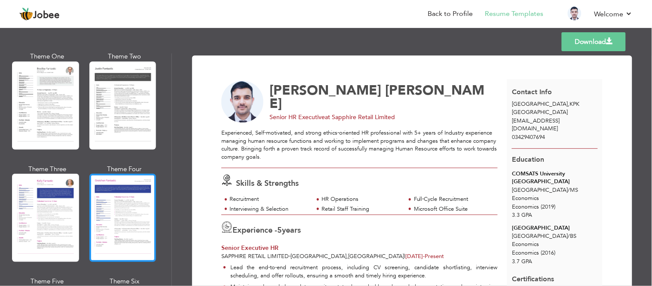
scroll to position [1050, 0]
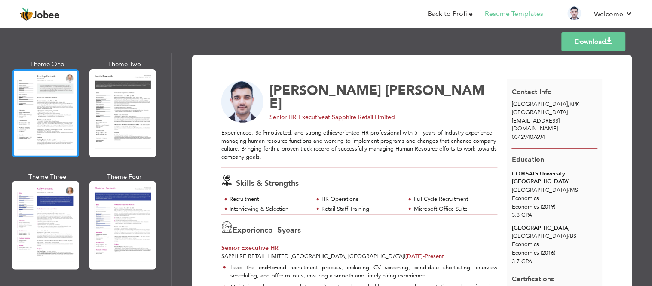
click at [69, 115] on div at bounding box center [45, 113] width 67 height 88
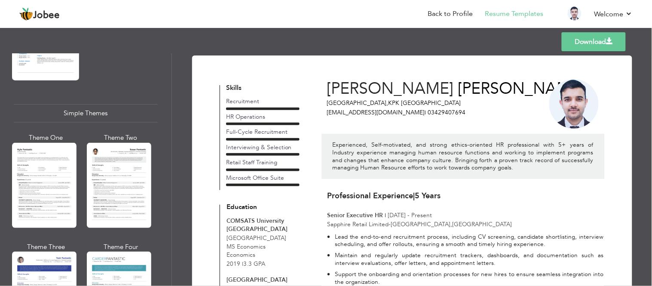
scroll to position [1524, 0]
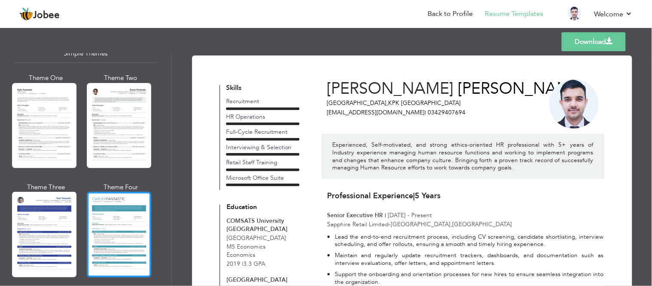
click at [140, 217] on div at bounding box center [119, 234] width 64 height 85
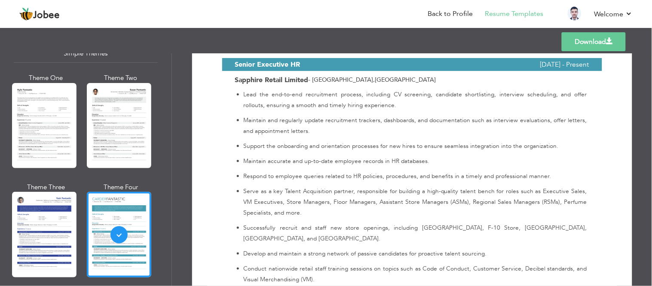
scroll to position [286, 0]
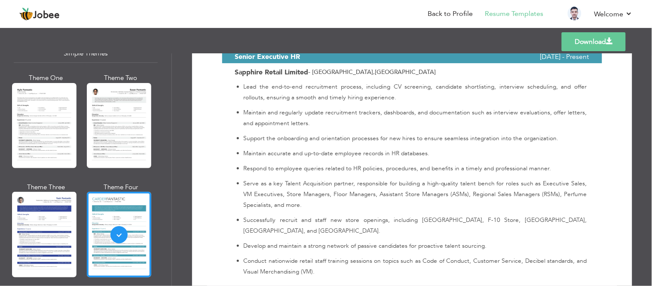
drag, startPoint x: 172, startPoint y: 263, endPoint x: 165, endPoint y: 236, distance: 28.8
click at [165, 236] on div "Professional Themes Theme One Theme Two Theme Three Theme Four" at bounding box center [326, 169] width 652 height 233
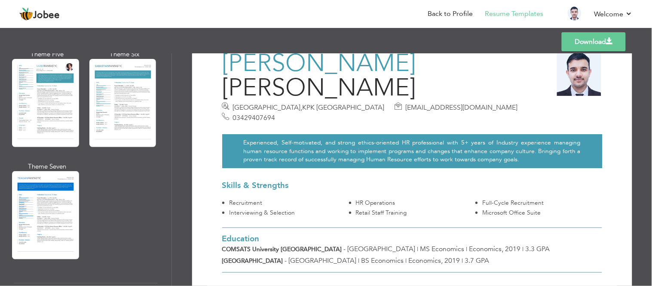
scroll to position [0, 0]
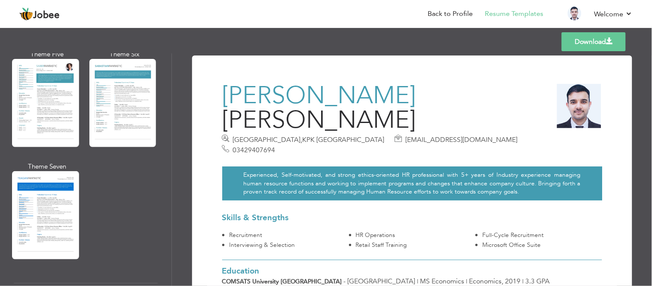
click at [592, 37] on link "Download" at bounding box center [594, 41] width 64 height 19
